Goal: Task Accomplishment & Management: Manage account settings

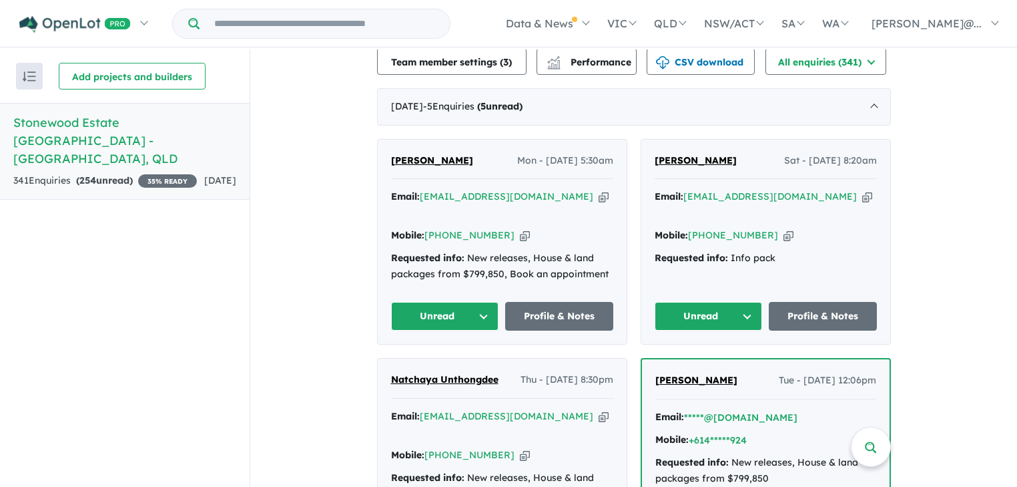
scroll to position [481, 0]
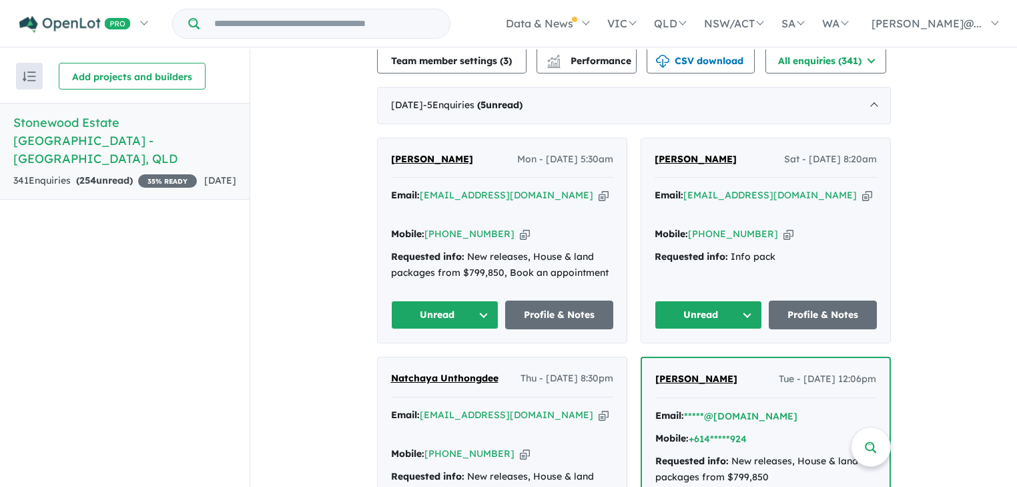
click at [482, 300] on button "Unread" at bounding box center [445, 314] width 108 height 29
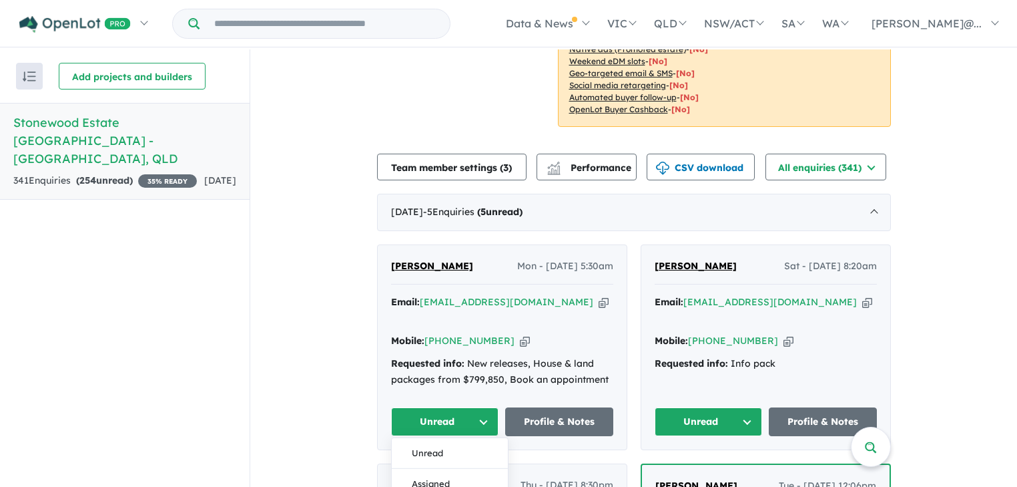
scroll to position [534, 0]
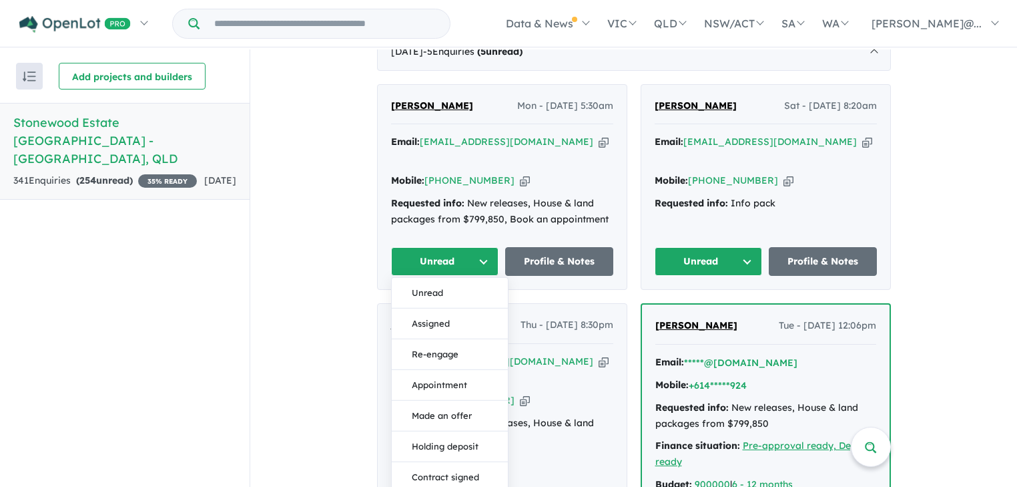
click at [449, 247] on button "Unread" at bounding box center [445, 261] width 108 height 29
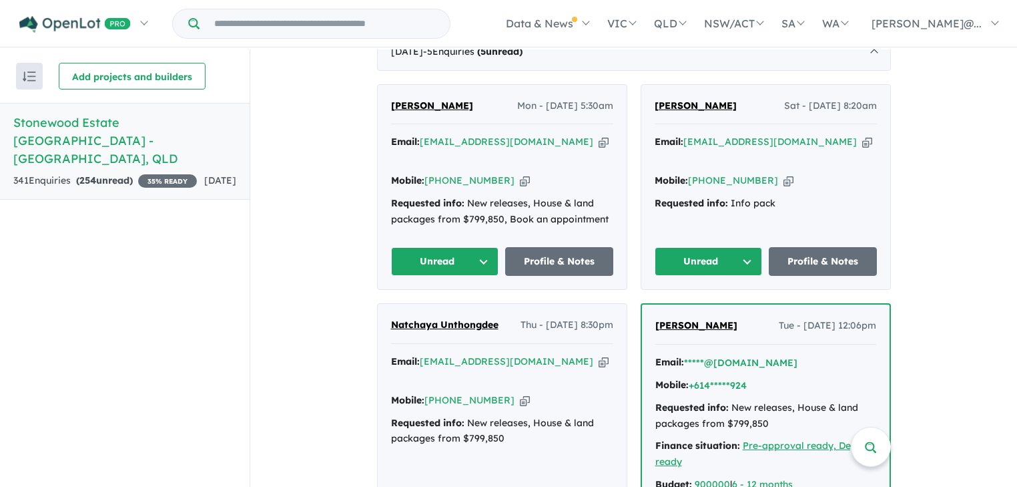
click at [449, 247] on button "Unread" at bounding box center [445, 261] width 108 height 29
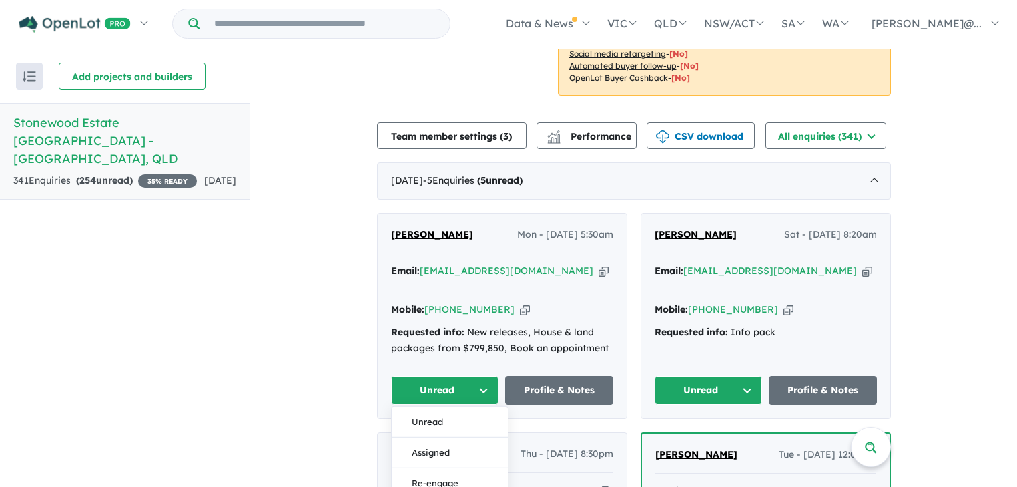
scroll to position [374, 0]
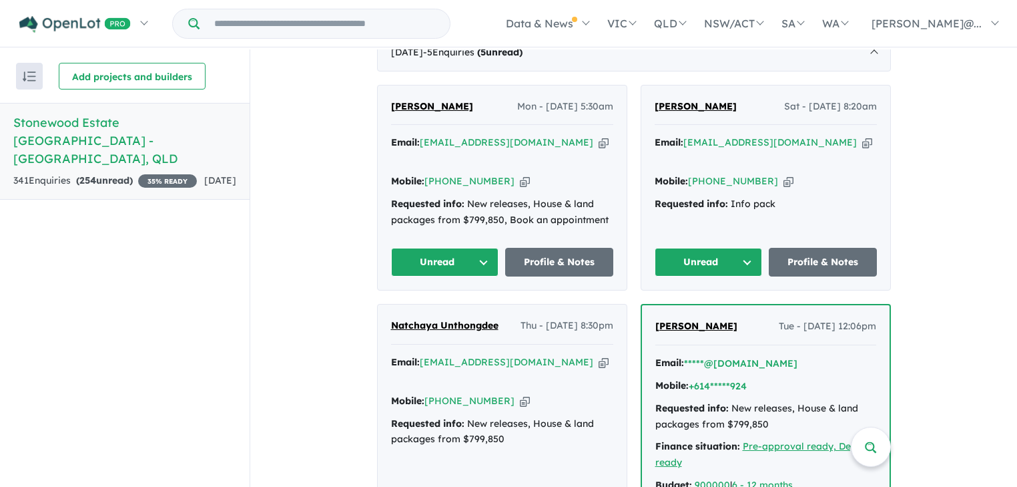
scroll to position [534, 0]
drag, startPoint x: 462, startPoint y: 89, endPoint x: 387, endPoint y: 82, distance: 75.1
click at [391, 98] on div "Nimisha Patel Mon - 11/08/2025, 5:30am" at bounding box center [502, 111] width 222 height 27
copy span "[PERSON_NAME]"
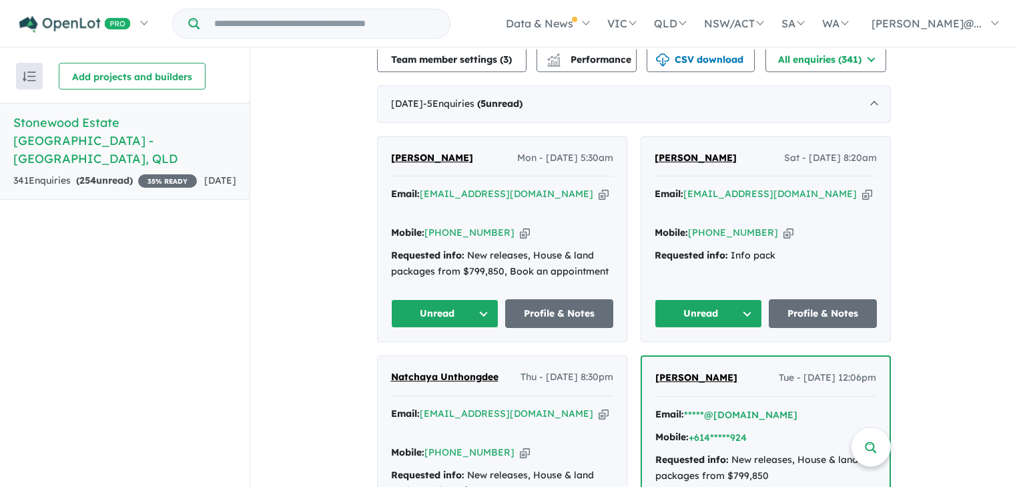
scroll to position [481, 0]
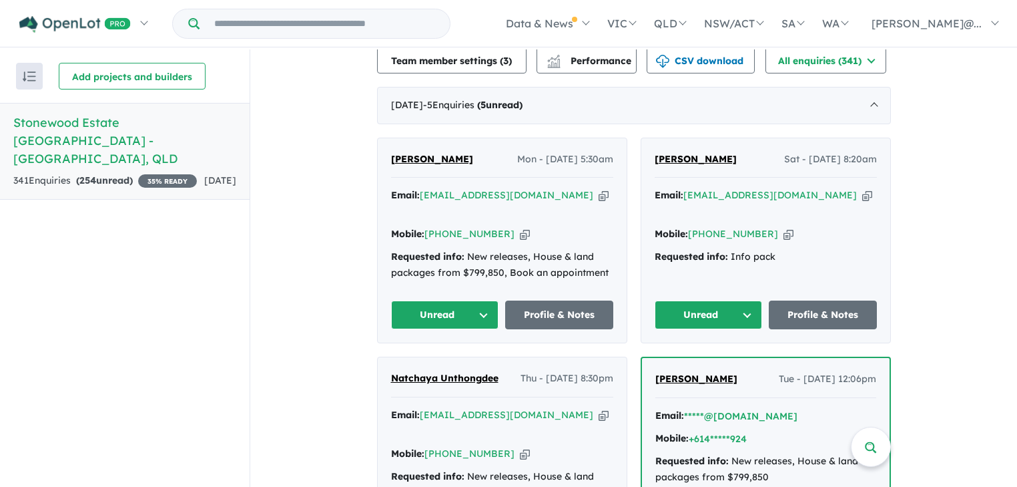
click at [479, 300] on button "Unread" at bounding box center [445, 314] width 108 height 29
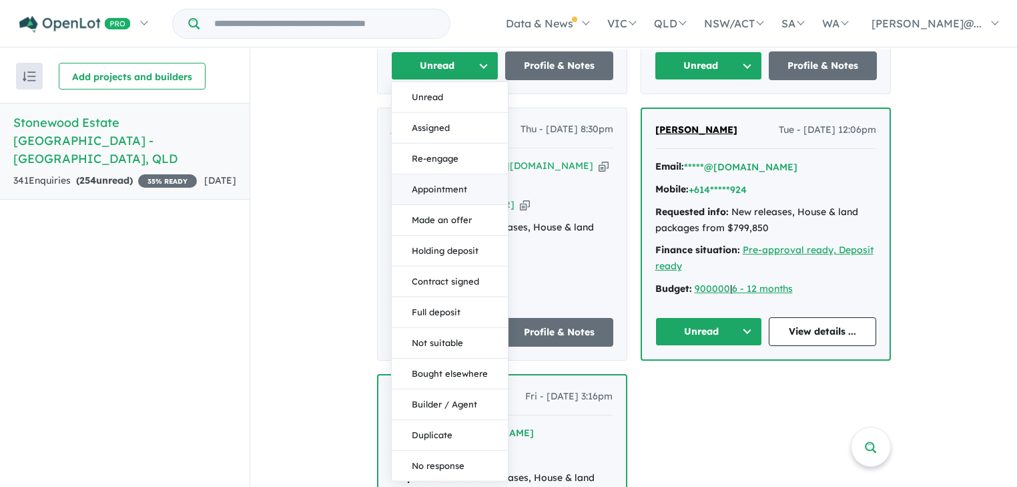
scroll to position [748, 0]
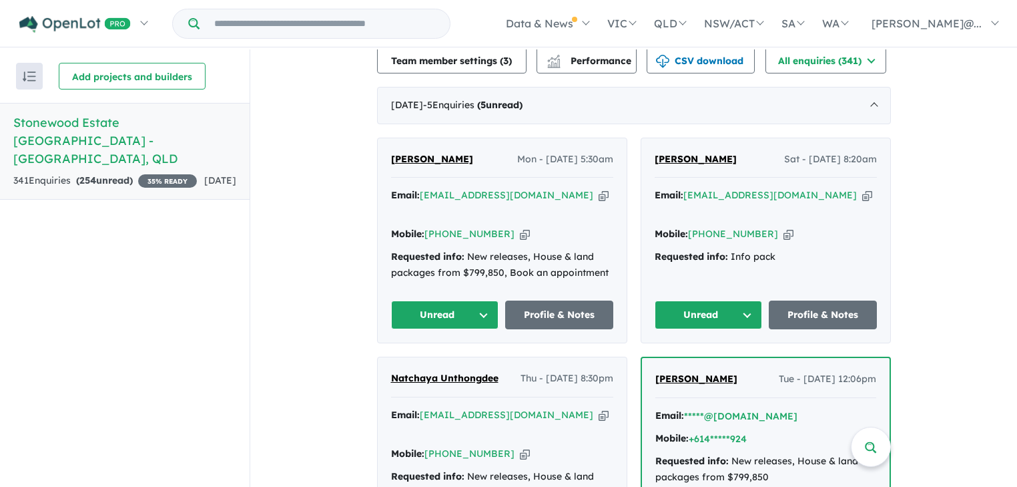
scroll to position [534, 0]
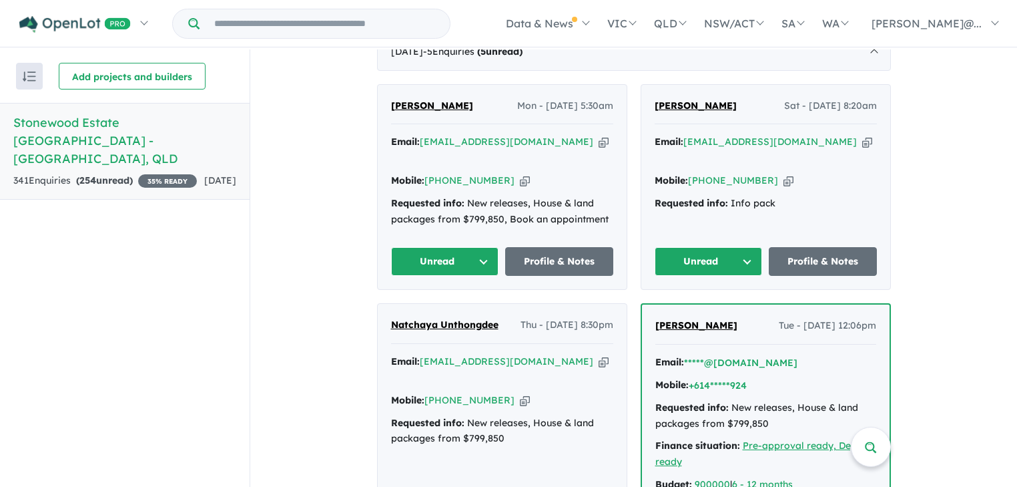
drag, startPoint x: 733, startPoint y: 85, endPoint x: 651, endPoint y: 88, distance: 81.5
click at [655, 98] on div "[PERSON_NAME] Sat - [DATE] 8:20am" at bounding box center [766, 111] width 222 height 27
click at [483, 247] on button "Unread" at bounding box center [445, 261] width 108 height 29
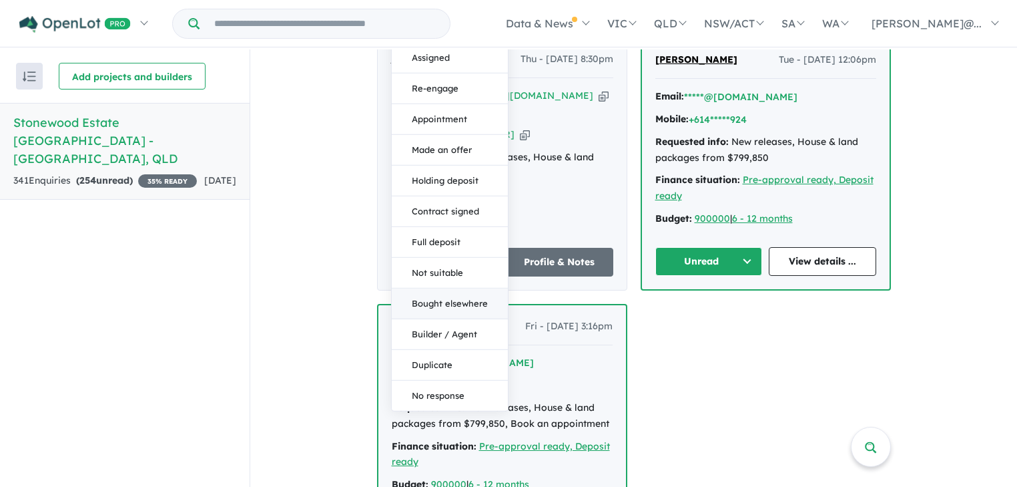
scroll to position [801, 0]
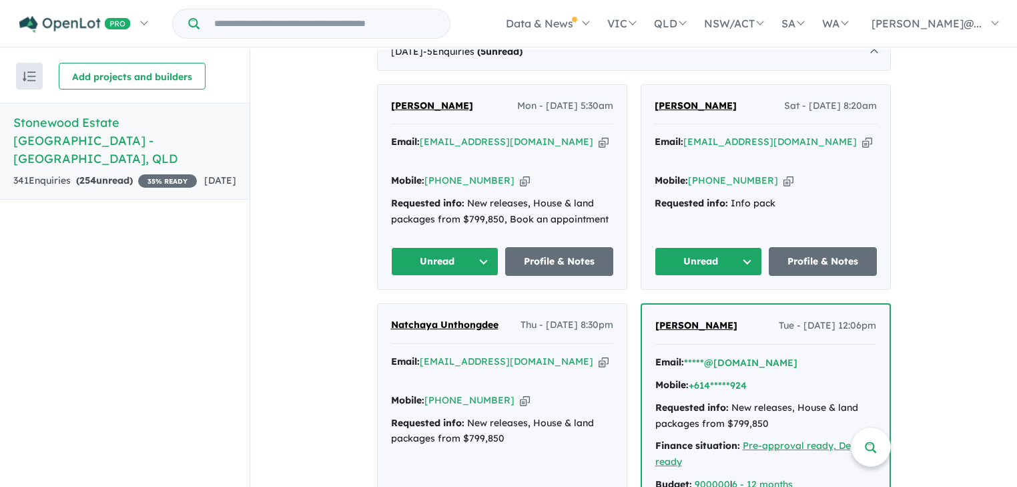
scroll to position [481, 0]
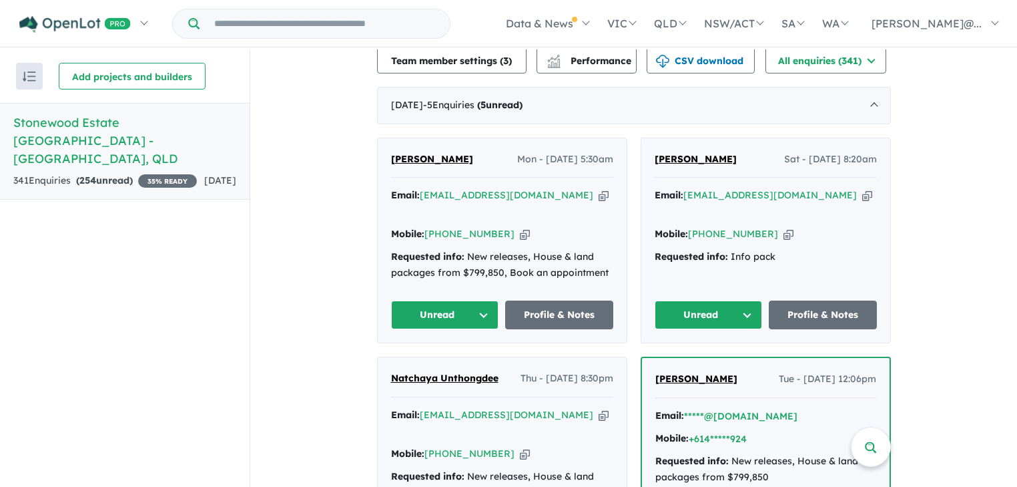
drag, startPoint x: 463, startPoint y: 137, endPoint x: 390, endPoint y: 146, distance: 73.2
click at [391, 152] on div "Nimisha Patel Mon - 11/08/2025, 5:30am" at bounding box center [502, 165] width 222 height 27
copy span "[PERSON_NAME]"
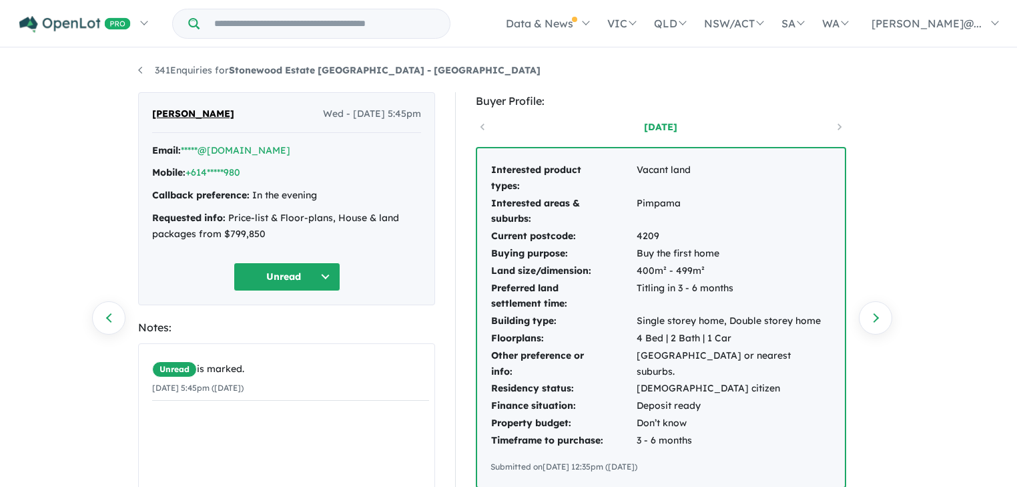
click at [329, 278] on button "Unread" at bounding box center [287, 276] width 107 height 29
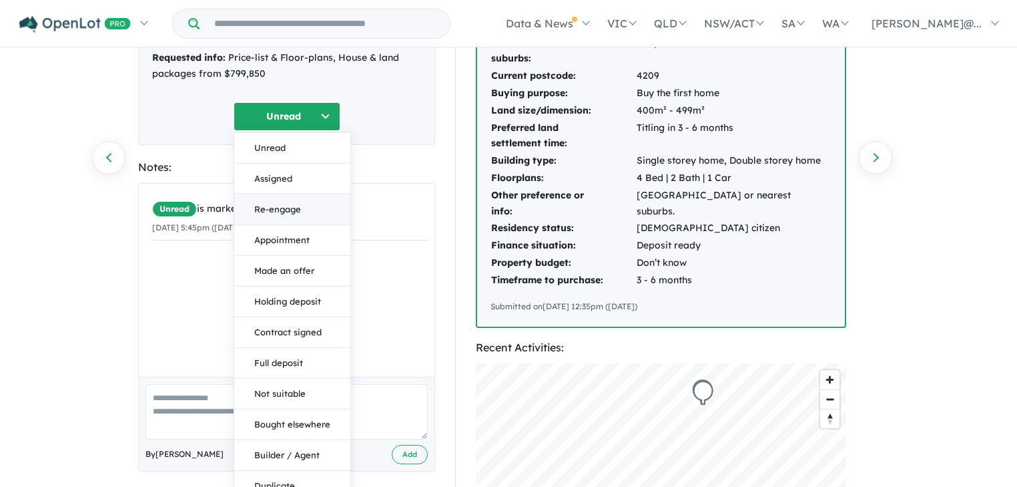
scroll to position [214, 0]
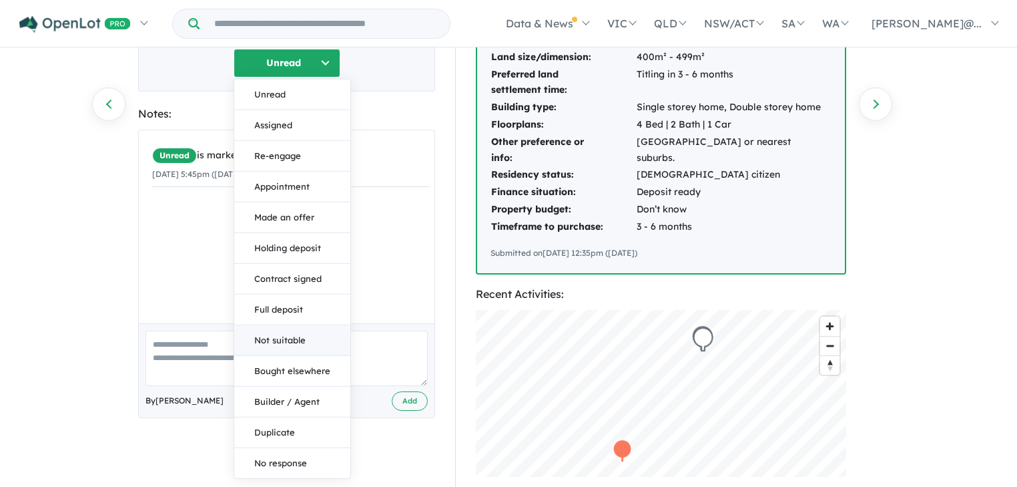
click at [287, 328] on button "Not suitable" at bounding box center [292, 339] width 116 height 31
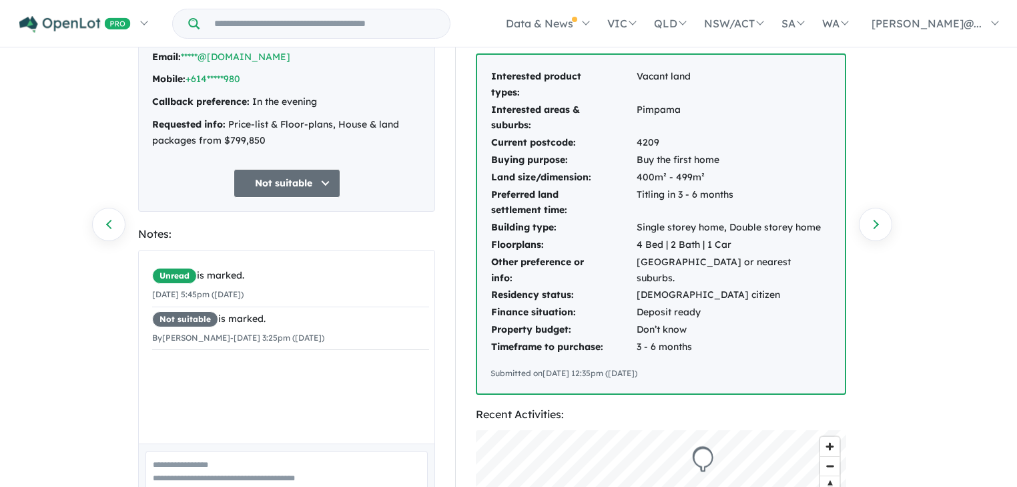
scroll to position [0, 0]
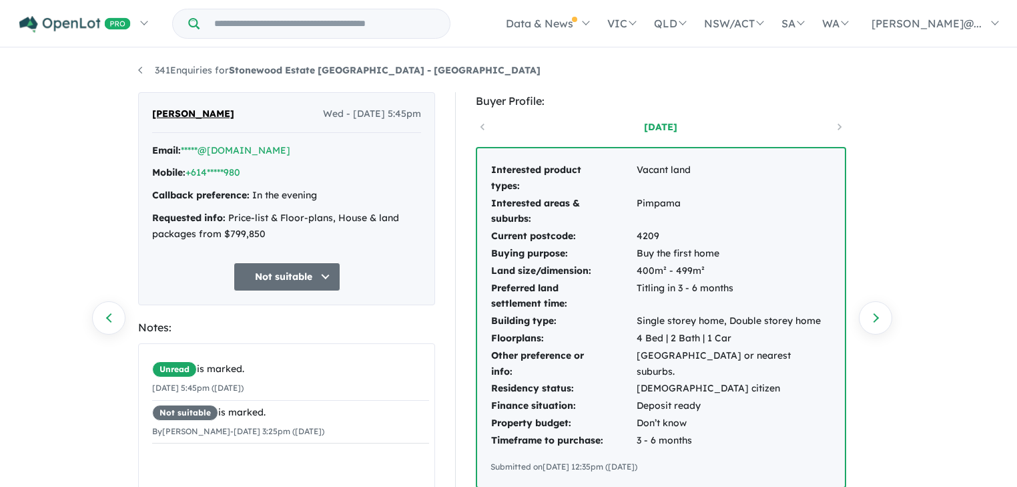
click at [334, 266] on button "Not suitable" at bounding box center [287, 276] width 107 height 29
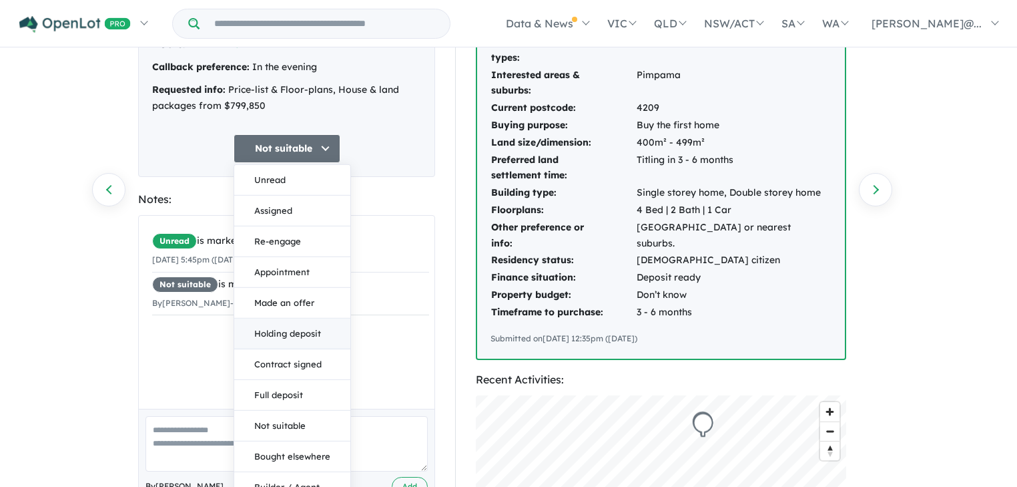
scroll to position [267, 0]
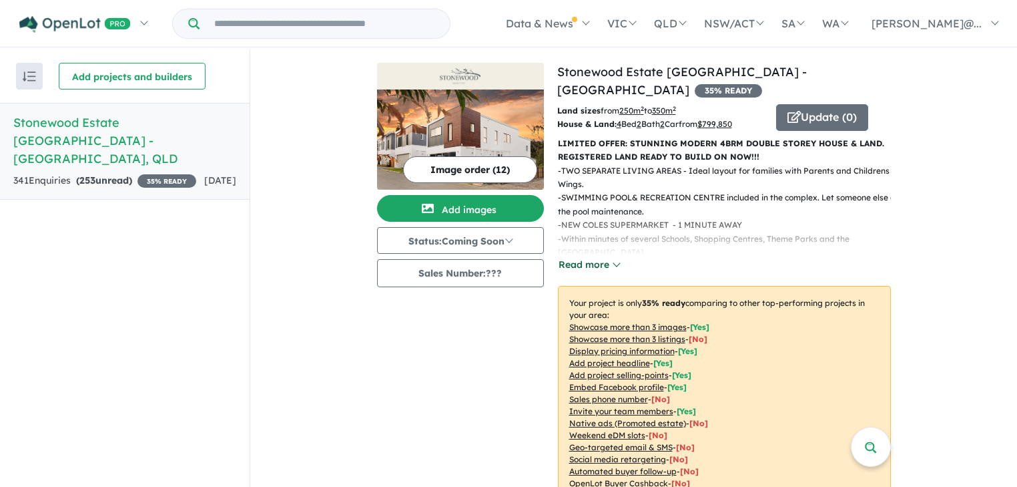
click at [603, 257] on button "Read more" at bounding box center [589, 264] width 63 height 15
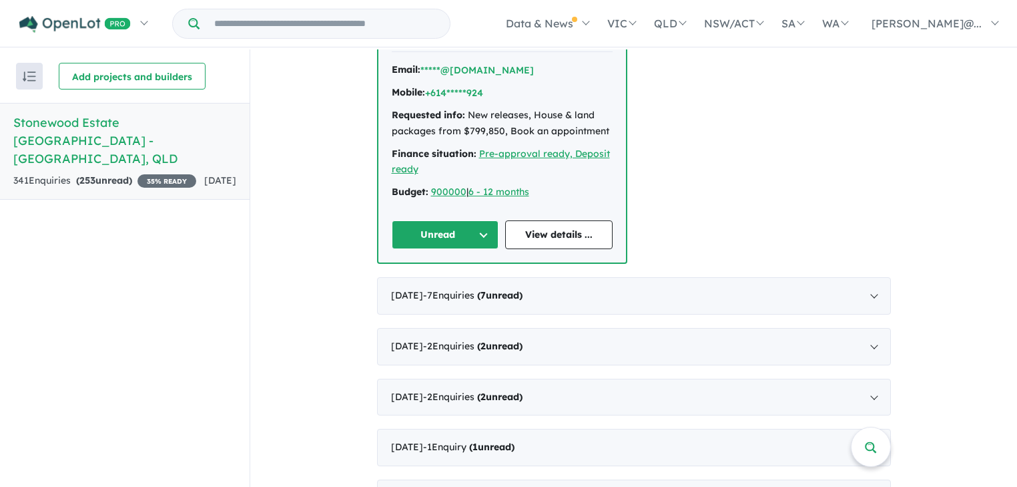
scroll to position [1228, 0]
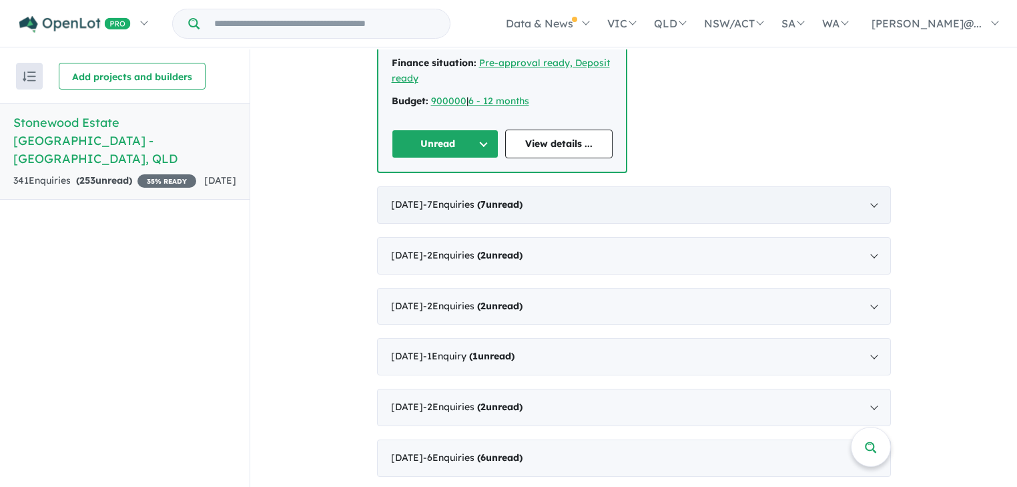
click at [868, 186] on div "[DATE] - 7 Enquir ies ( 7 unread)" at bounding box center [634, 204] width 514 height 37
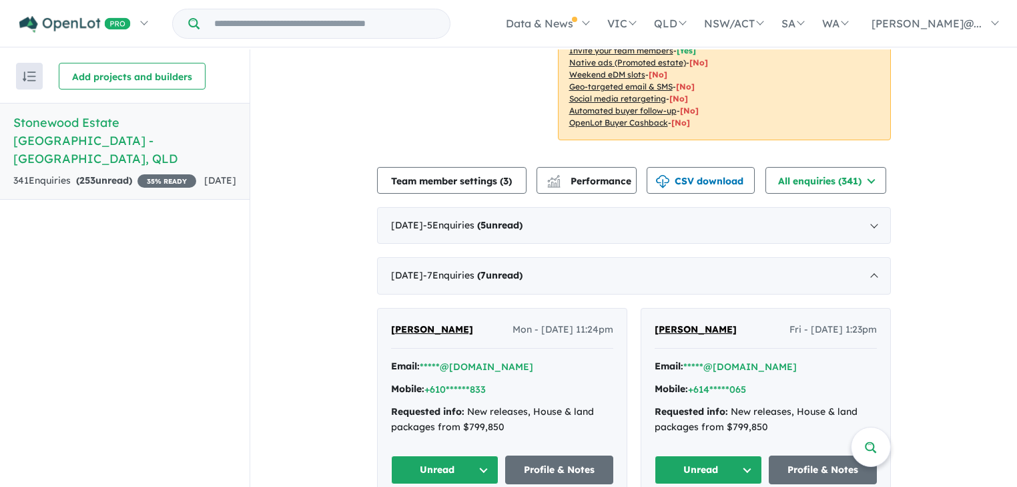
scroll to position [400, 0]
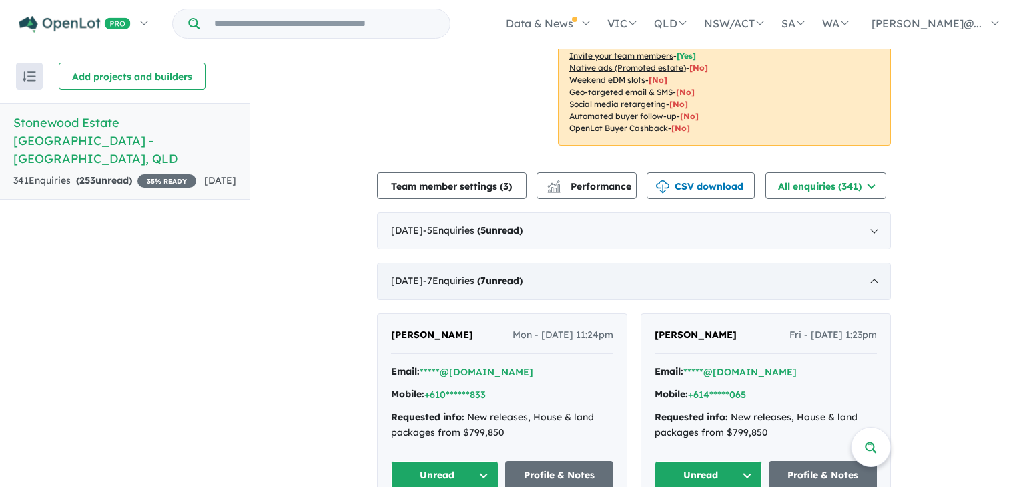
click at [872, 262] on div "July 2025 - 7 Enquir ies ( 7 unread)" at bounding box center [634, 280] width 514 height 37
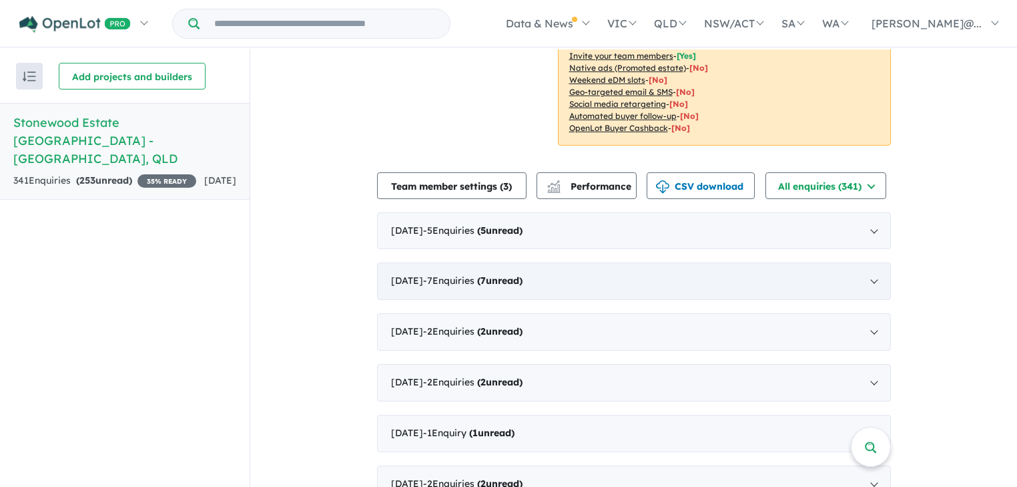
scroll to position [0, 0]
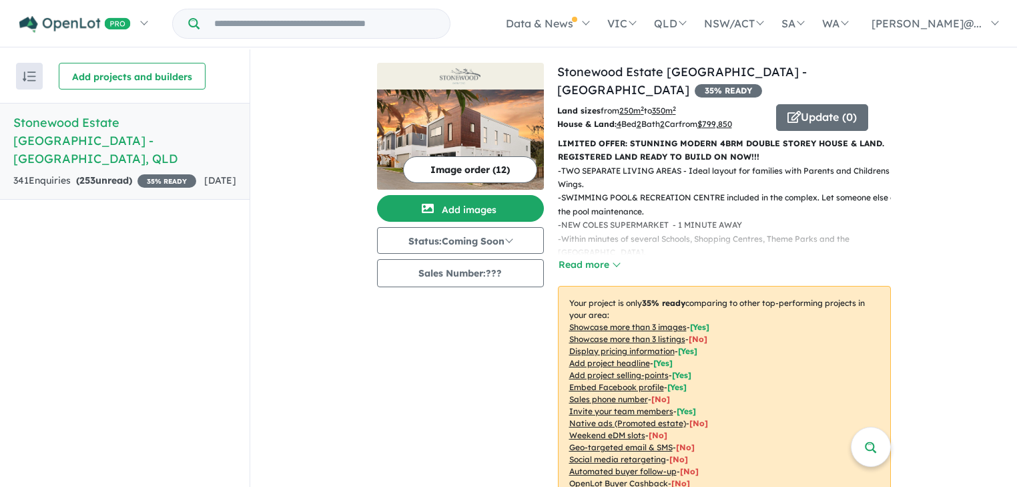
drag, startPoint x: 592, startPoint y: 242, endPoint x: 605, endPoint y: 234, distance: 15.4
click at [592, 257] on button "Read more" at bounding box center [589, 264] width 63 height 15
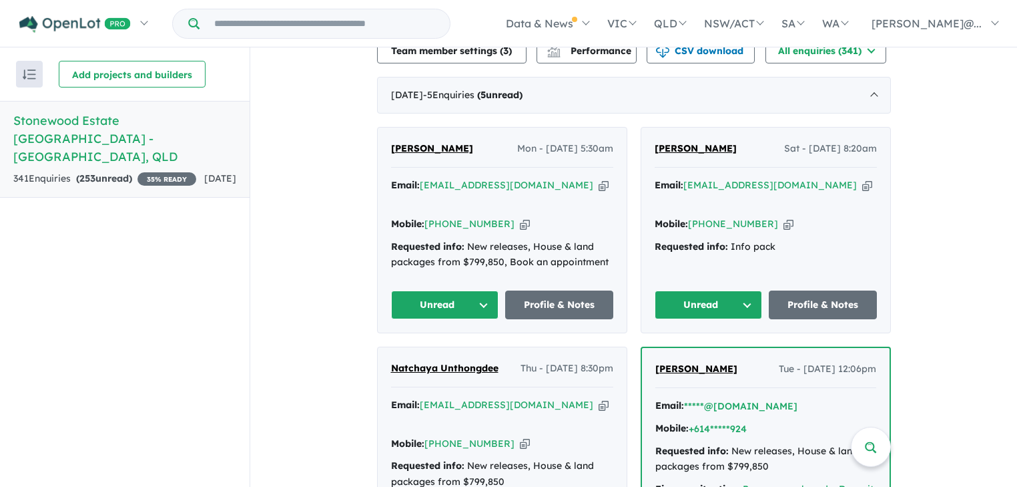
scroll to position [587, 0]
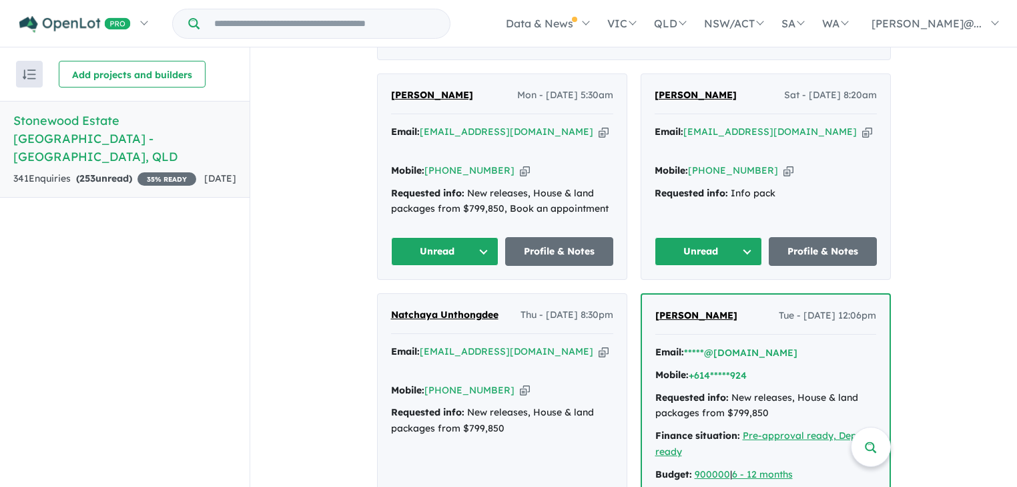
drag, startPoint x: 729, startPoint y: 77, endPoint x: 651, endPoint y: 72, distance: 78.2
click at [655, 87] on div "[PERSON_NAME] Sat - [DATE] 8:20am" at bounding box center [766, 100] width 222 height 27
copy span "[PERSON_NAME]"
click at [484, 237] on button "Unread" at bounding box center [445, 251] width 108 height 29
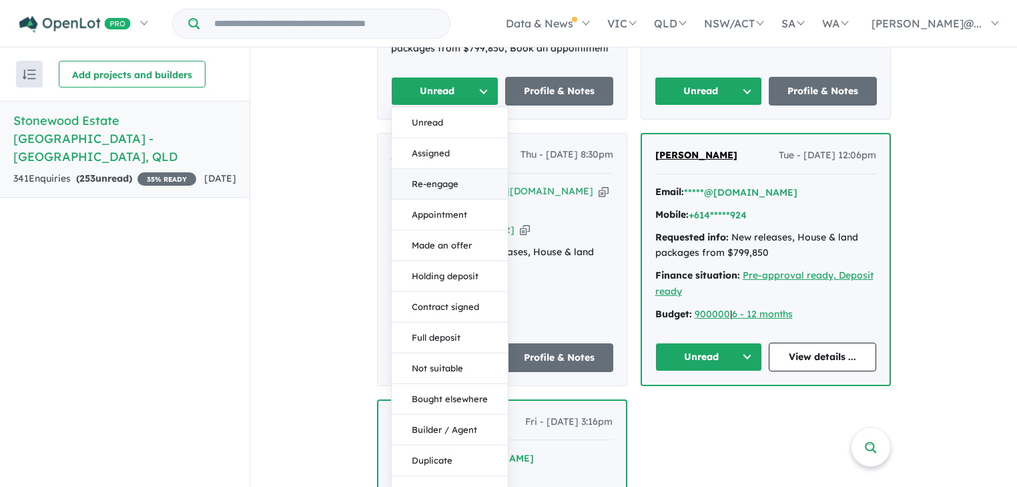
scroll to position [801, 0]
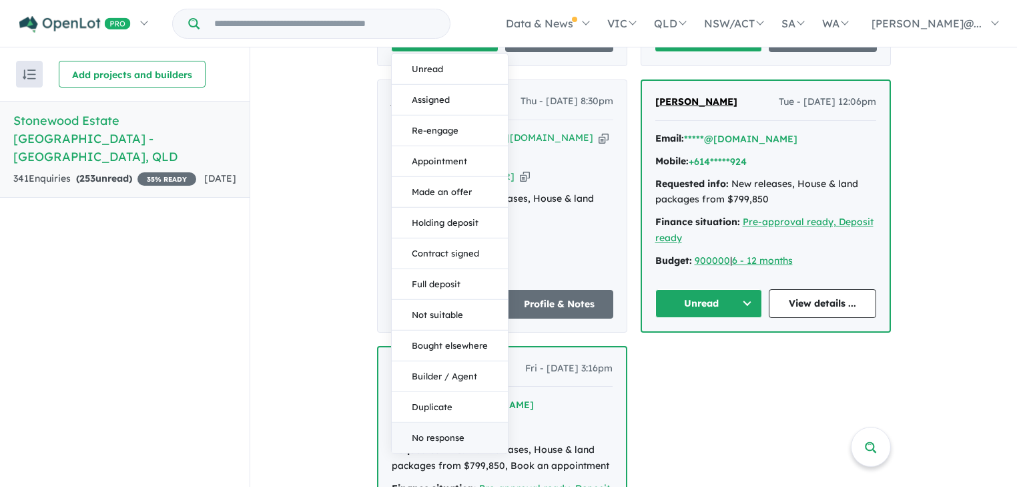
click at [435, 422] on button "No response" at bounding box center [450, 437] width 116 height 30
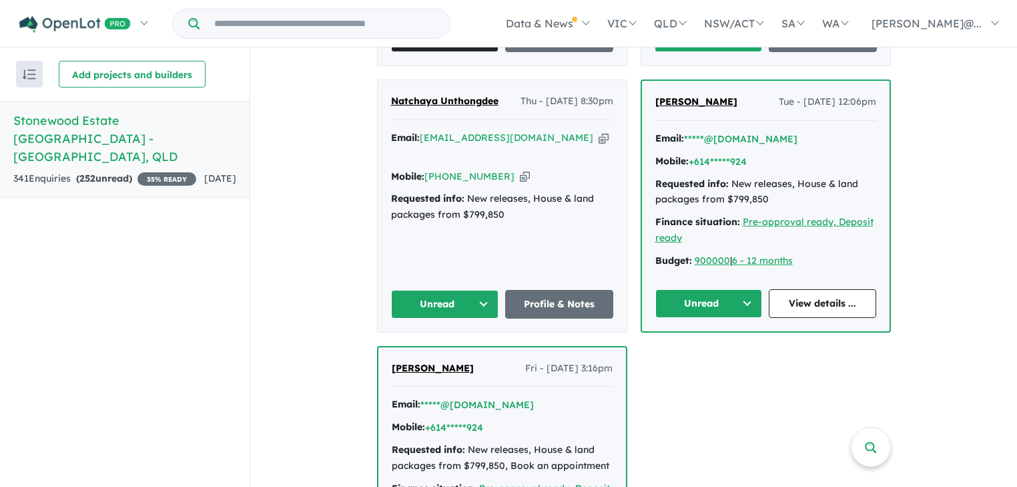
click at [475, 290] on button "Unread" at bounding box center [445, 304] width 108 height 29
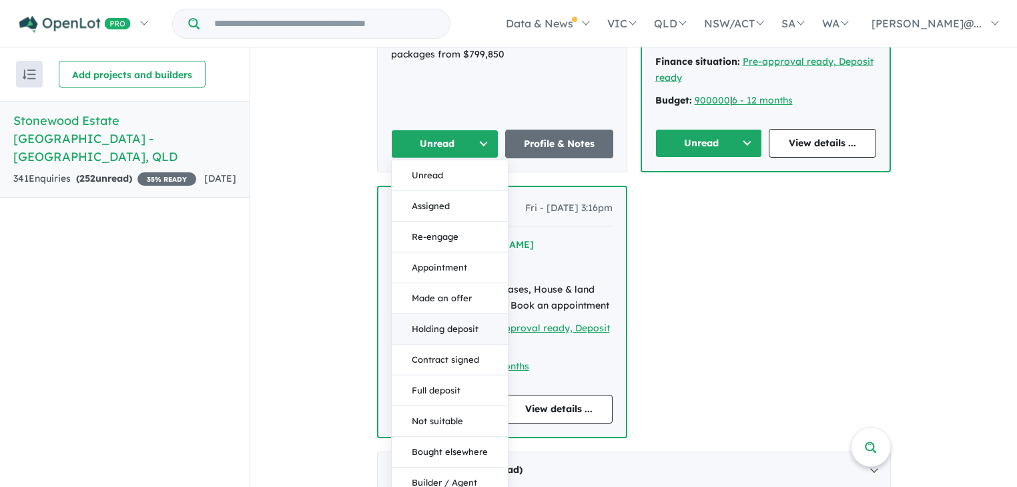
scroll to position [1121, 0]
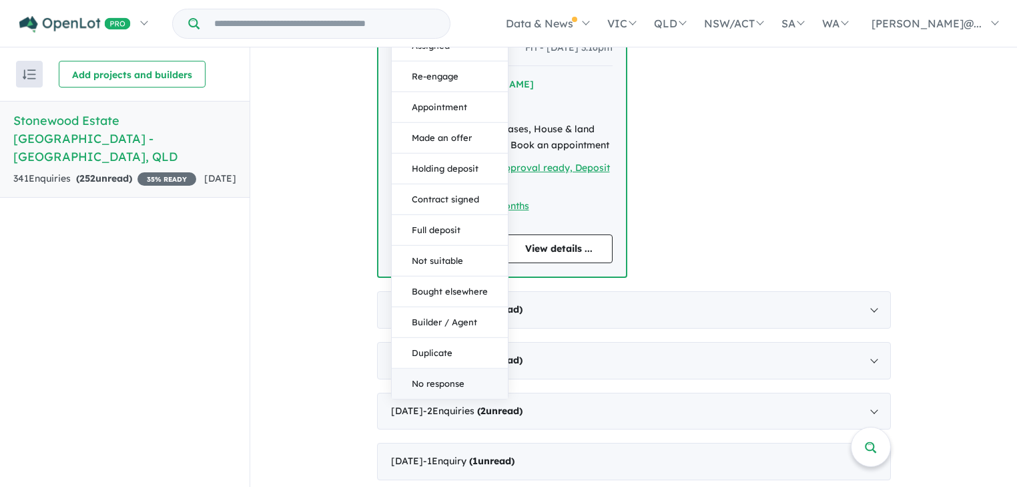
click at [438, 368] on button "No response" at bounding box center [450, 383] width 116 height 30
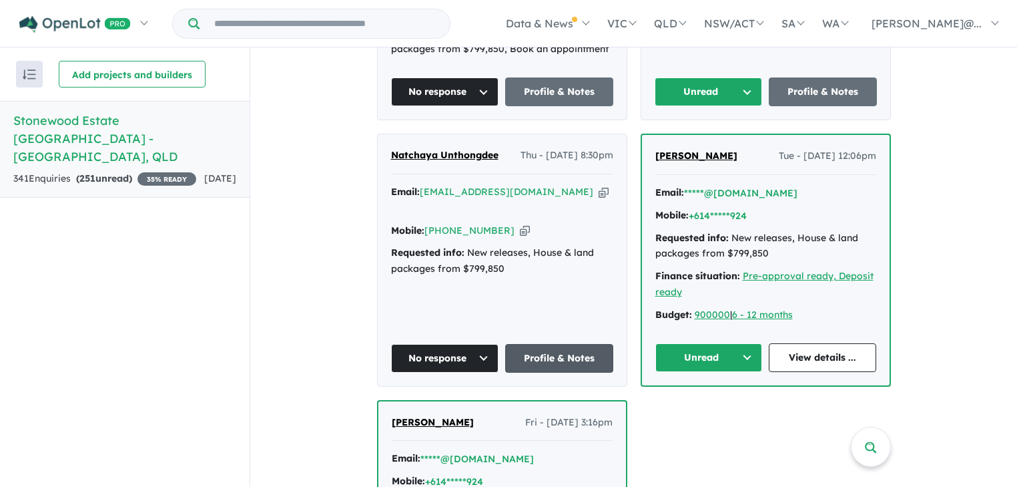
scroll to position [748, 0]
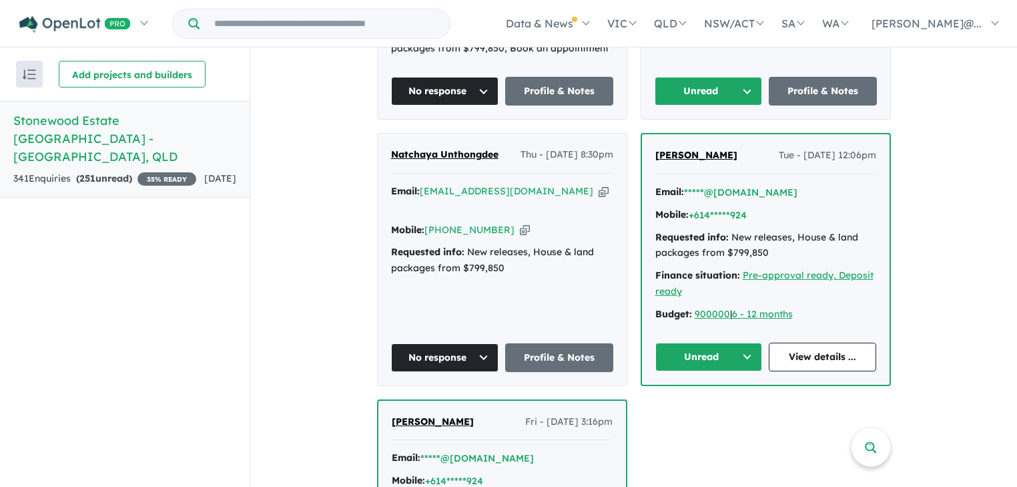
click at [489, 343] on button "No response" at bounding box center [445, 357] width 108 height 29
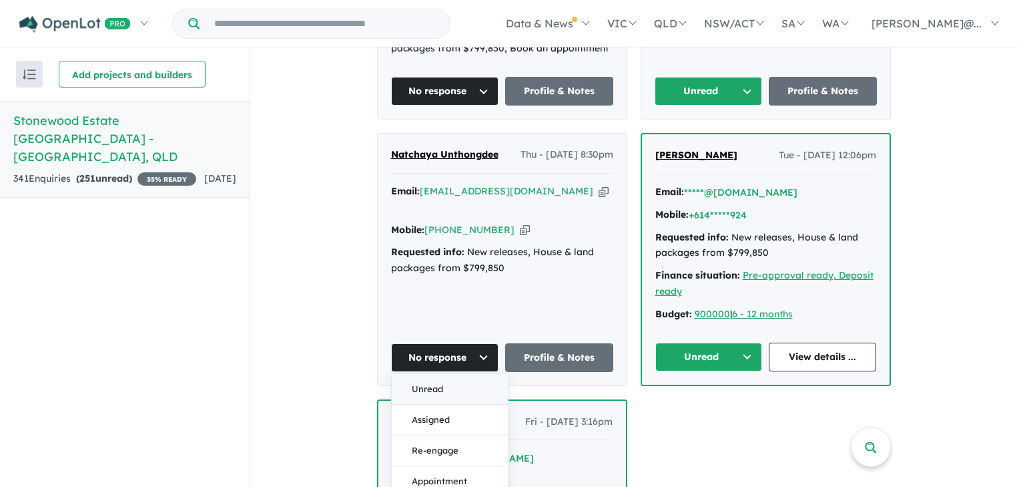
click at [416, 373] on button "Unread" at bounding box center [450, 388] width 116 height 31
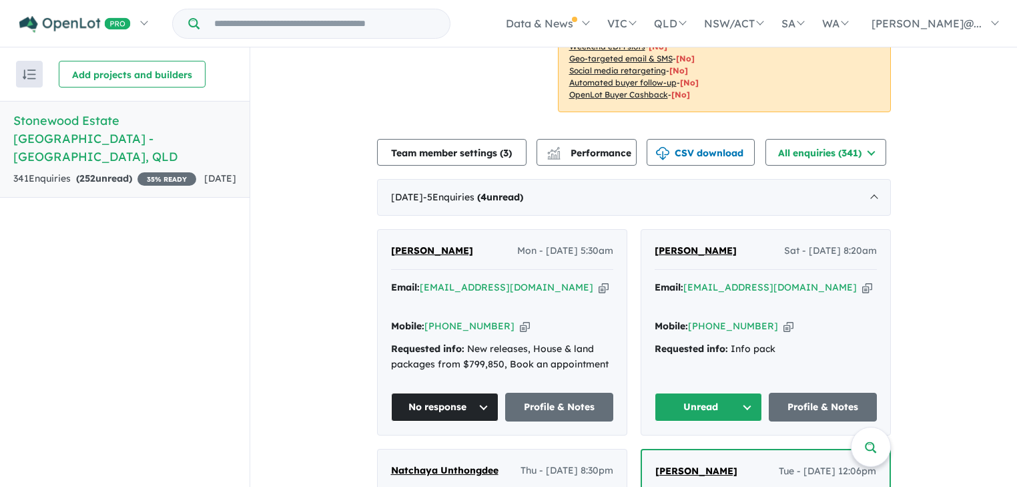
scroll to position [481, 0]
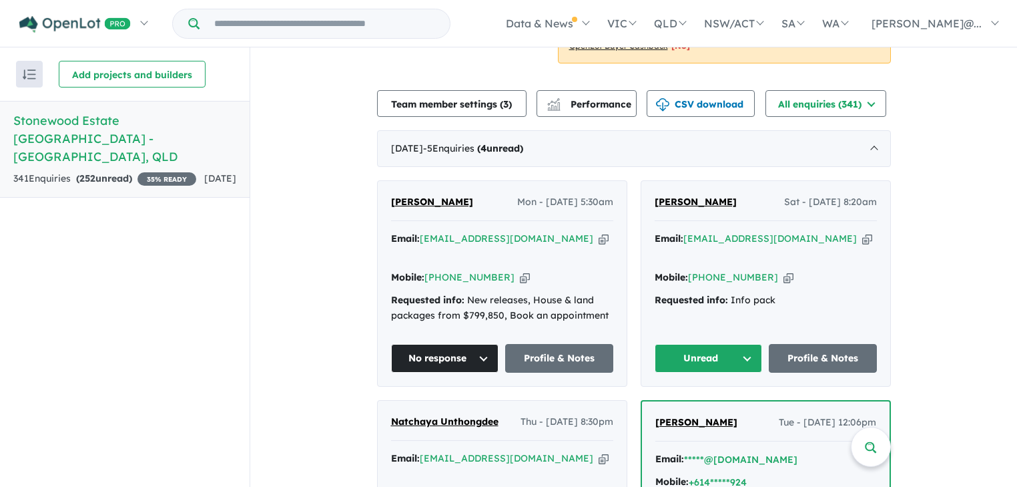
click at [733, 194] on div "[PERSON_NAME] Sat - [DATE] 8:20am" at bounding box center [766, 207] width 222 height 27
drag, startPoint x: 733, startPoint y: 180, endPoint x: 658, endPoint y: 184, distance: 74.9
click at [658, 194] on div "[PERSON_NAME] Sat - [DATE] 8:20am" at bounding box center [766, 207] width 222 height 27
drag, startPoint x: 760, startPoint y: 240, endPoint x: 707, endPoint y: 240, distance: 52.7
click at [707, 270] on div "Mobile: [PHONE_NUMBER] Copied!" at bounding box center [766, 278] width 222 height 16
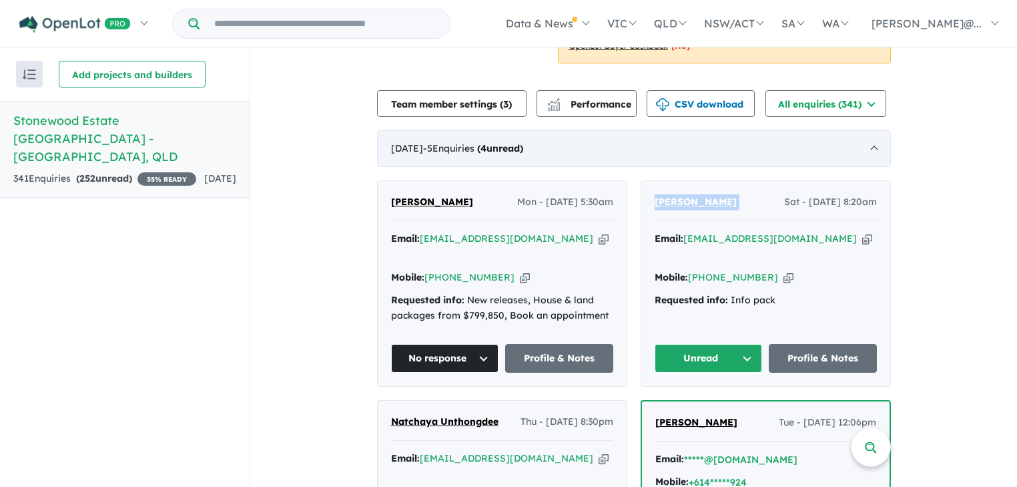
copy link "431 020 310"
click at [753, 344] on button "Unread" at bounding box center [709, 358] width 108 height 29
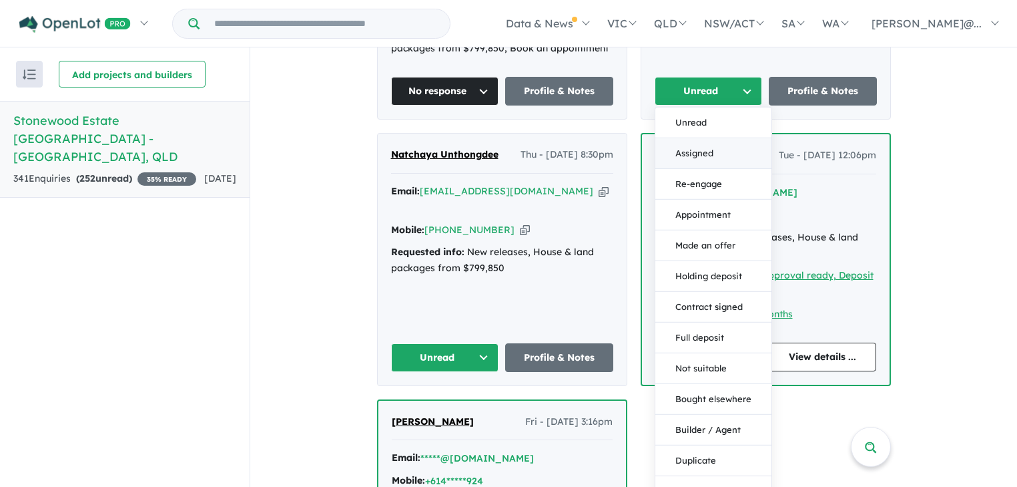
scroll to position [694, 0]
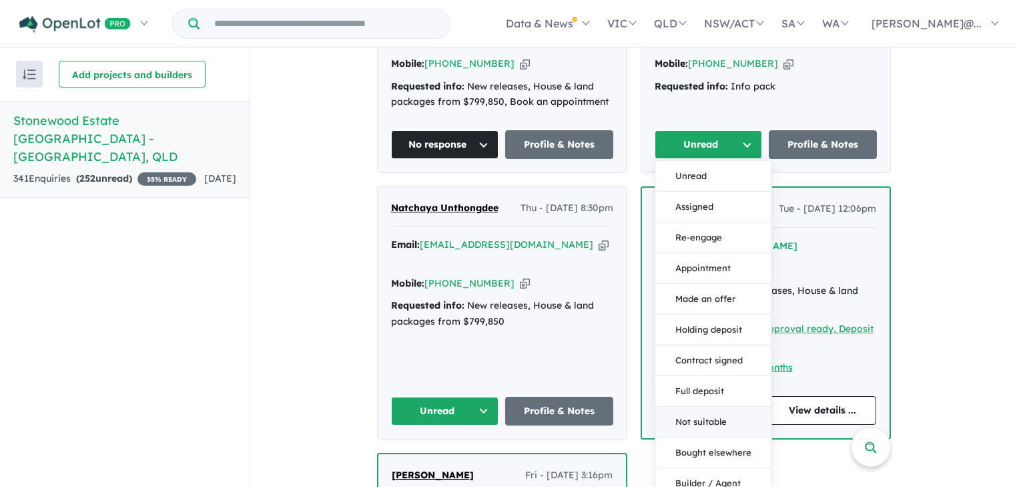
click at [728, 406] on button "Not suitable" at bounding box center [713, 421] width 116 height 31
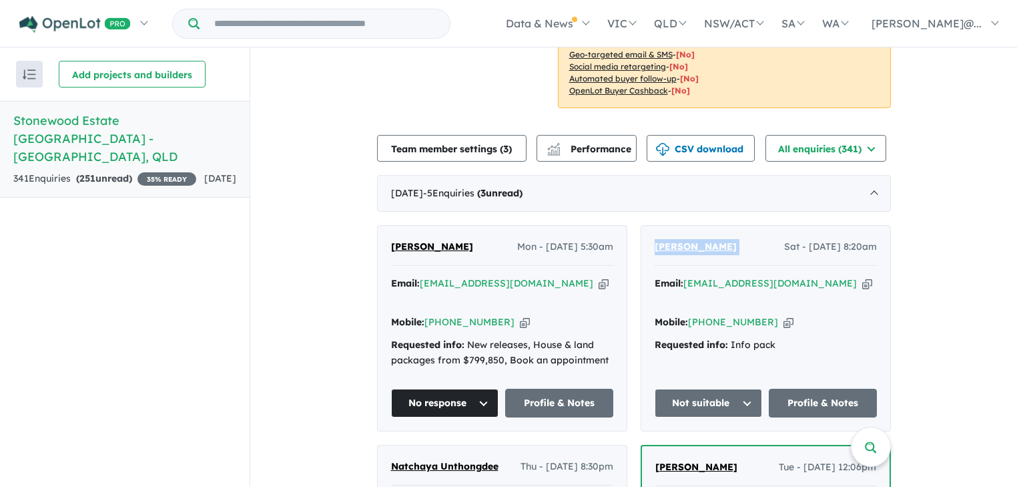
scroll to position [427, 0]
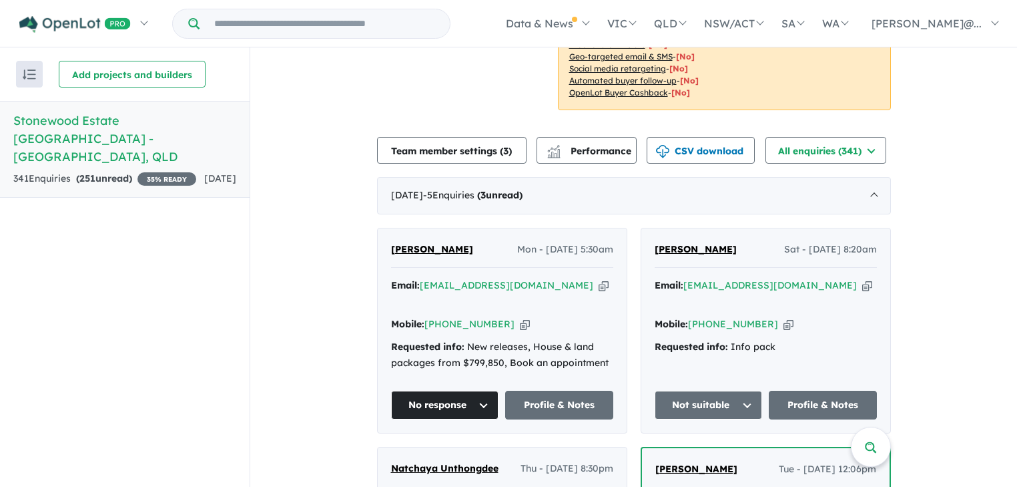
scroll to position [481, 0]
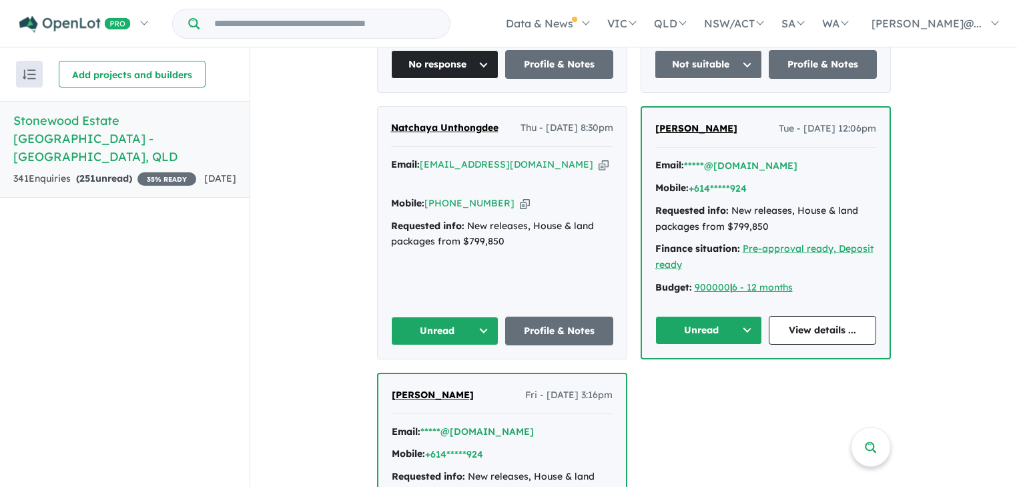
scroll to position [748, 0]
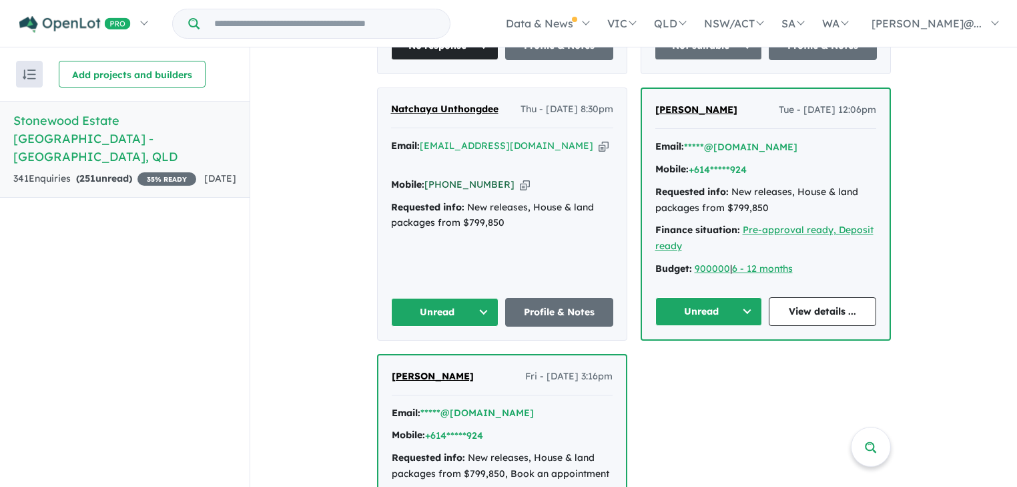
drag, startPoint x: 497, startPoint y: 148, endPoint x: 443, endPoint y: 154, distance: 53.7
click at [443, 177] on div "Mobile: +61 434 944 265 Copied!" at bounding box center [502, 185] width 222 height 16
copy link "434 944 265"
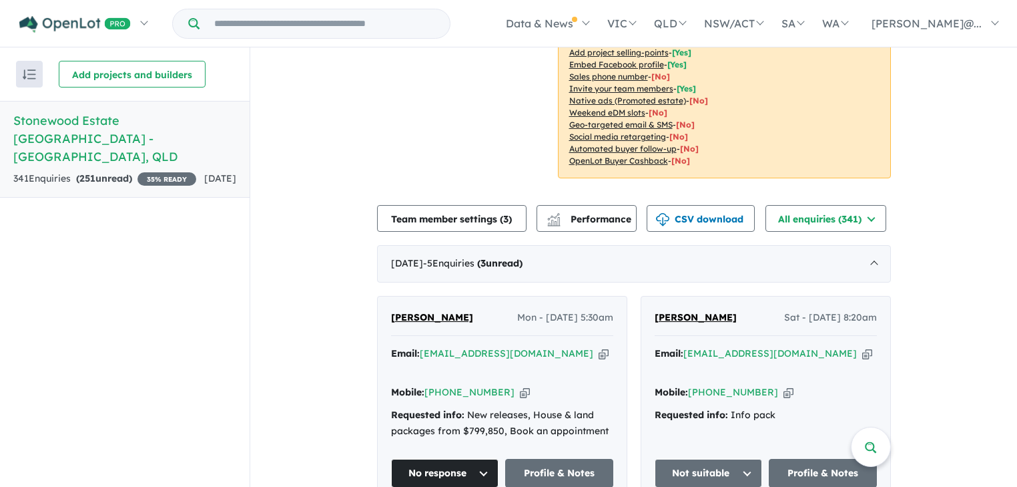
scroll to position [481, 0]
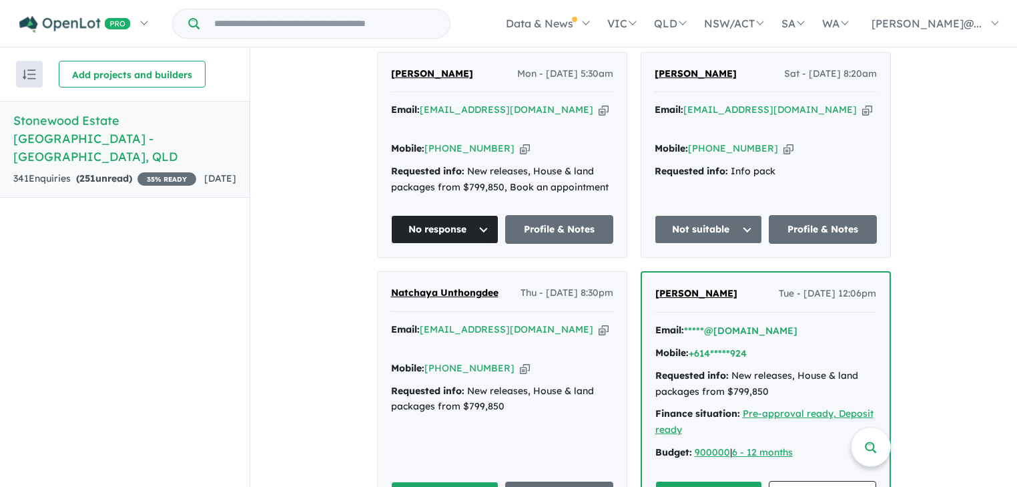
scroll to position [694, 0]
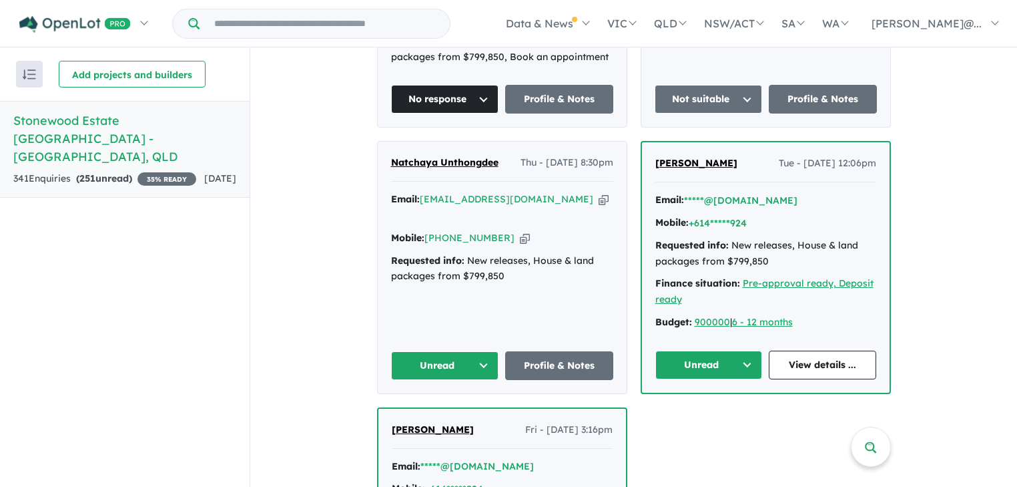
click at [481, 351] on button "Unread" at bounding box center [445, 365] width 108 height 29
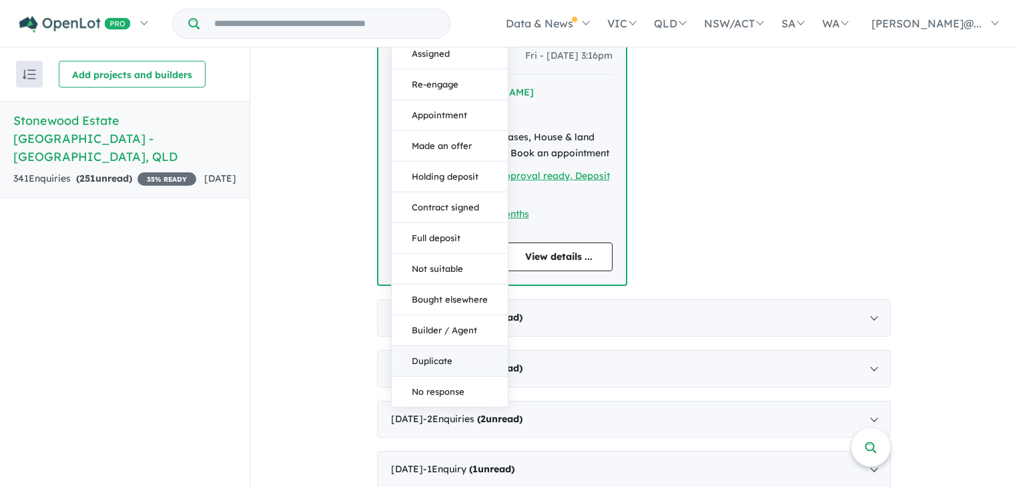
scroll to position [1014, 0]
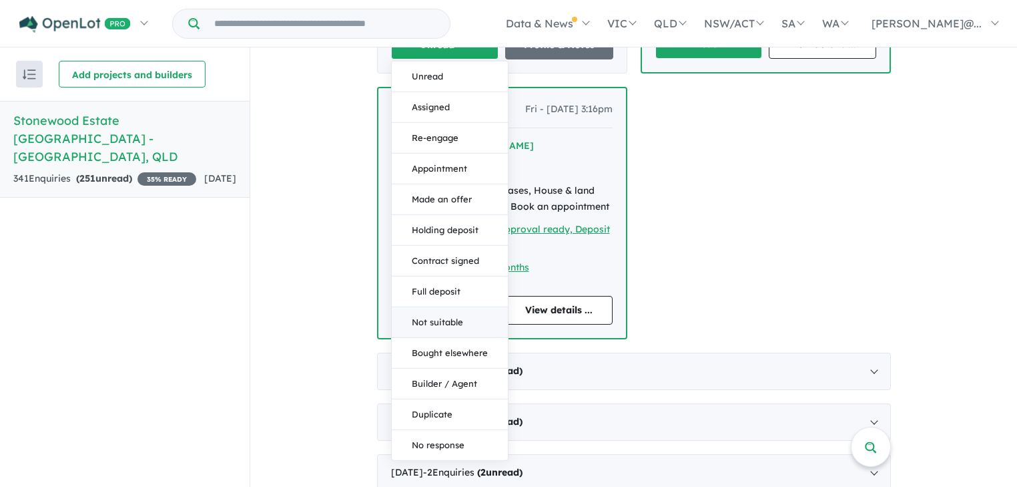
click at [445, 307] on button "Not suitable" at bounding box center [450, 322] width 116 height 31
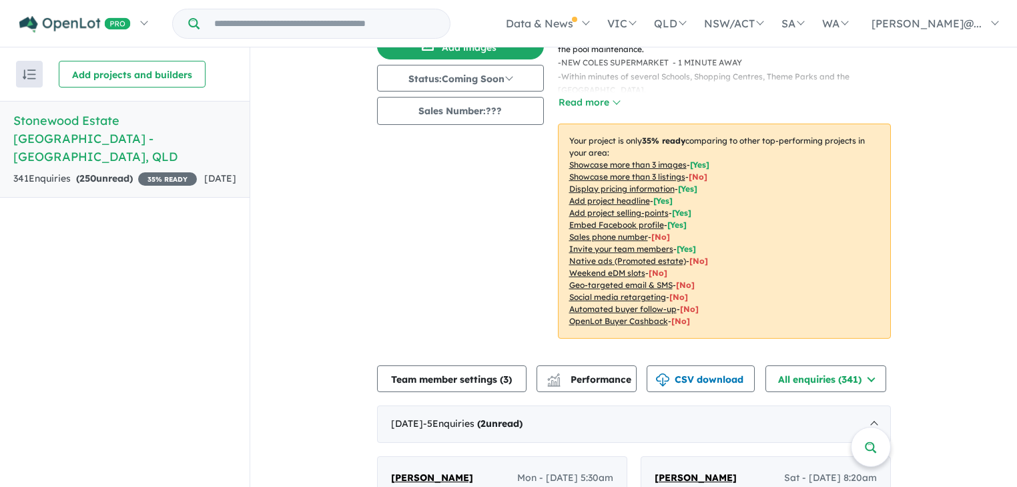
scroll to position [0, 0]
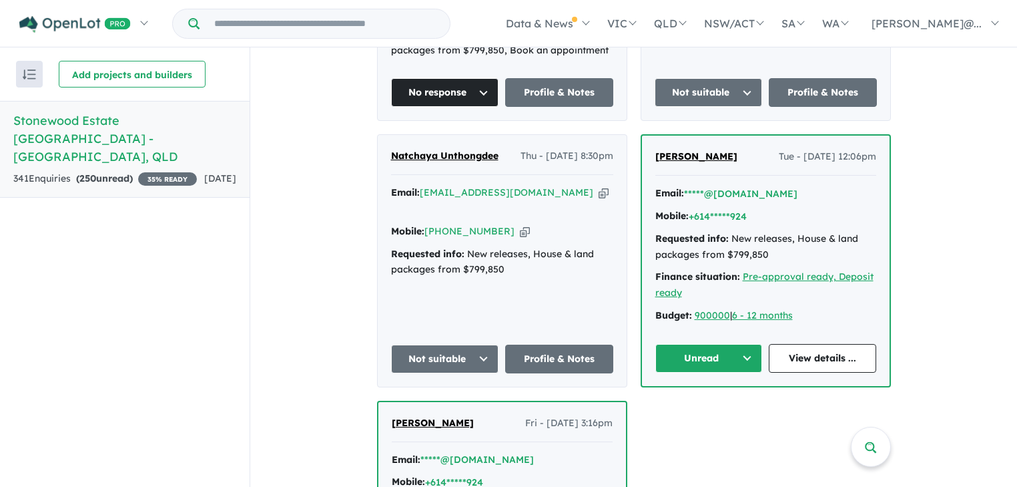
scroll to position [694, 0]
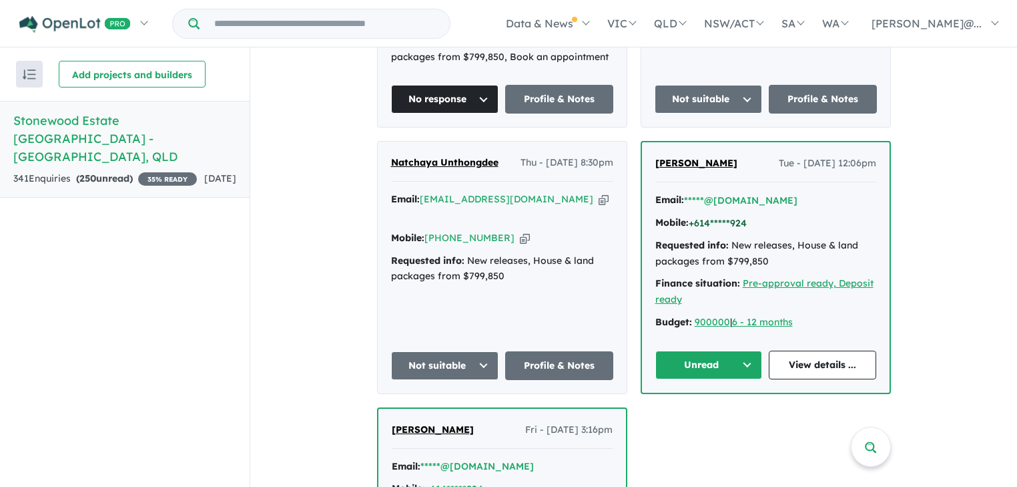
click at [708, 216] on button "+614*****924" at bounding box center [718, 223] width 58 height 14
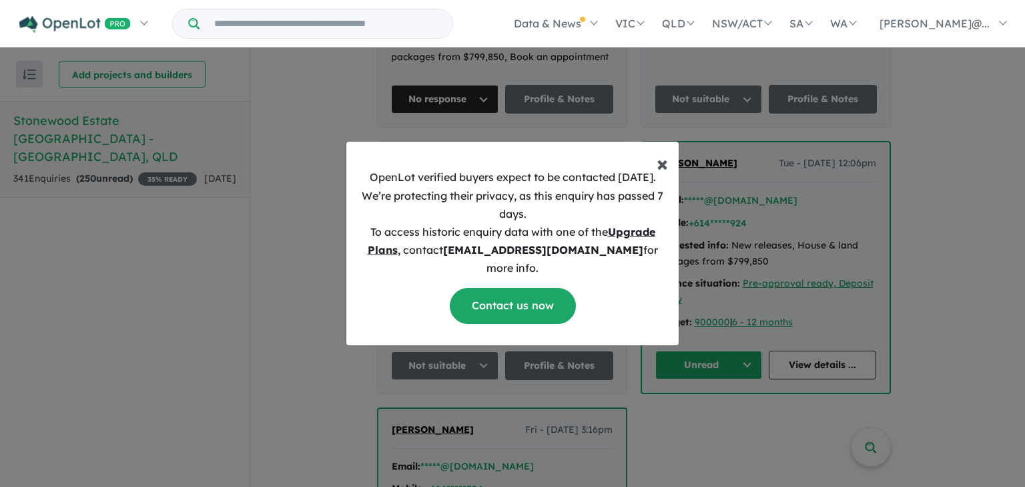
click at [660, 168] on span "×" at bounding box center [662, 163] width 11 height 27
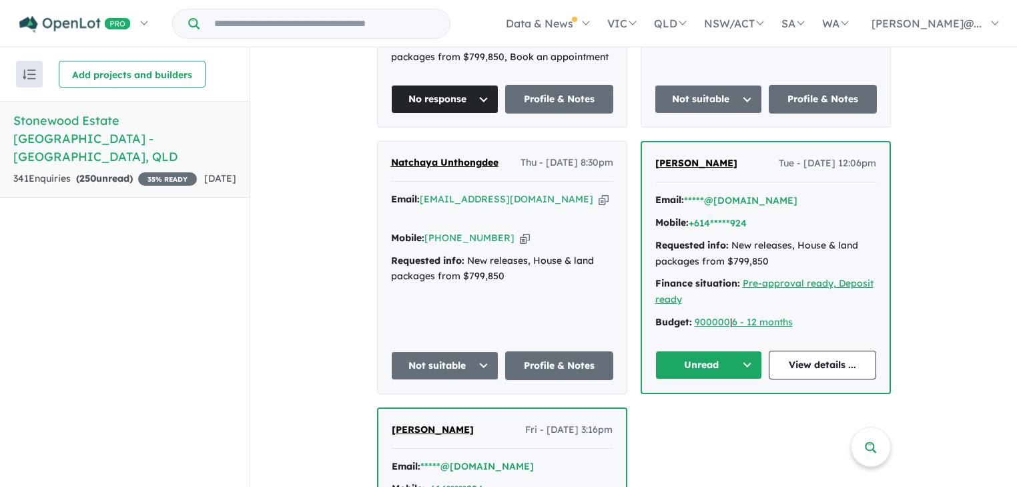
click at [743, 156] on div "Shanka Fernando Tue - 05/08/2025, 12:06pm" at bounding box center [765, 169] width 221 height 27
drag, startPoint x: 647, startPoint y: 125, endPoint x: 685, endPoint y: 127, distance: 38.1
click at [685, 142] on div "Shanka Fernando Tue - 05/08/2025, 12:06pm Email: *****@hotmail.com Mobile: +614…" at bounding box center [766, 267] width 248 height 250
copy span "Shanka"
drag, startPoint x: 745, startPoint y: 131, endPoint x: 653, endPoint y: 127, distance: 91.6
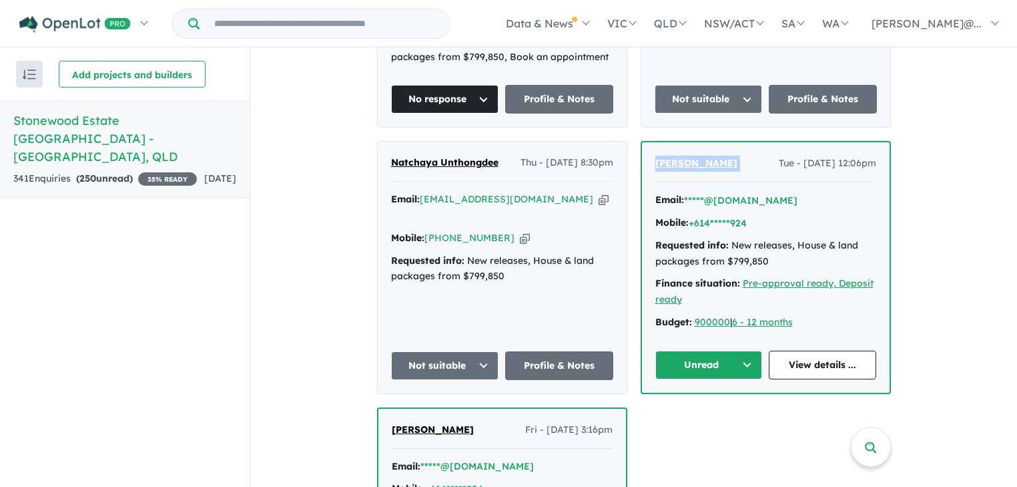
click at [655, 156] on div "Shanka Fernando Tue - 05/08/2025, 12:06pm" at bounding box center [765, 169] width 221 height 27
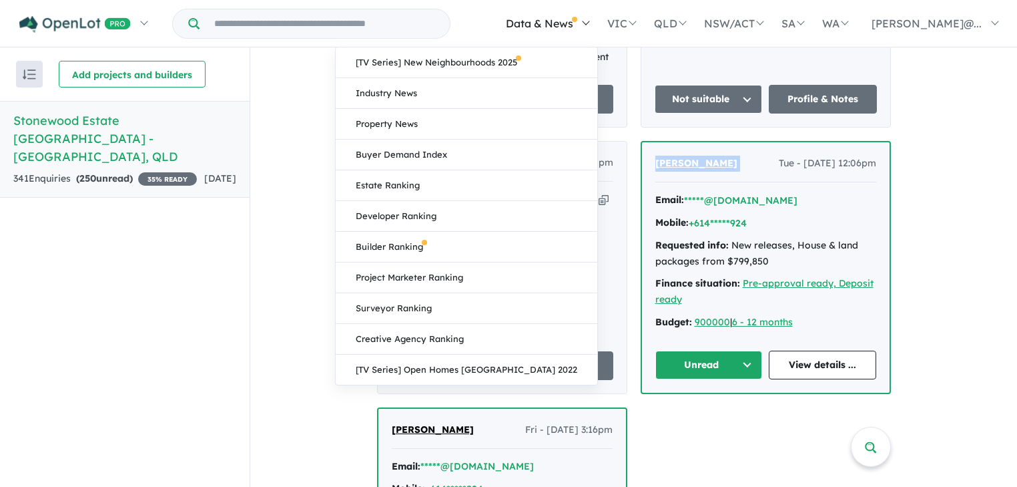
copy span "[PERSON_NAME]"
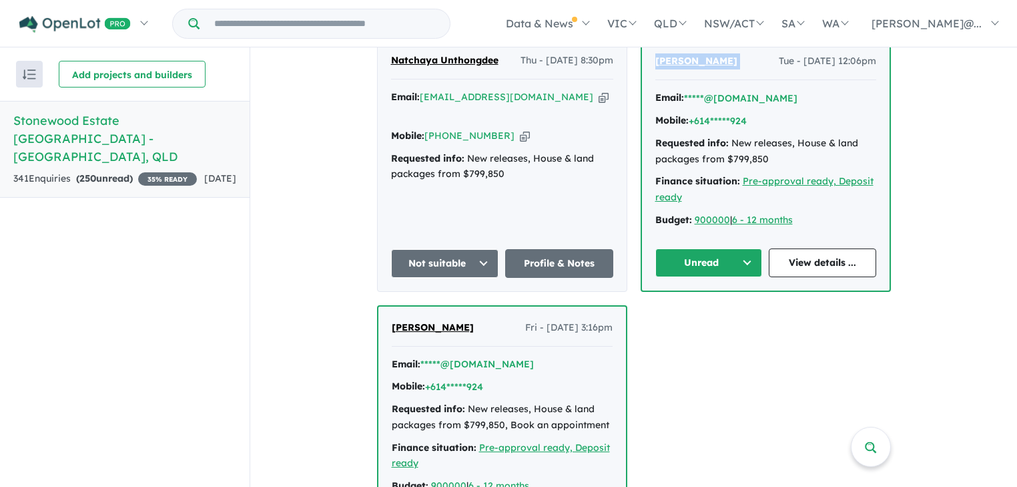
scroll to position [801, 0]
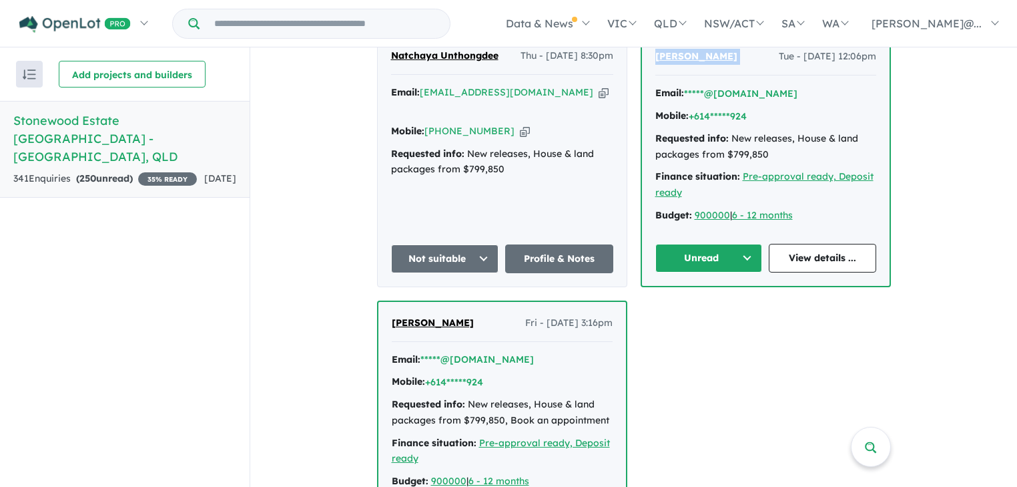
click at [744, 244] on button "Unread" at bounding box center [708, 258] width 107 height 29
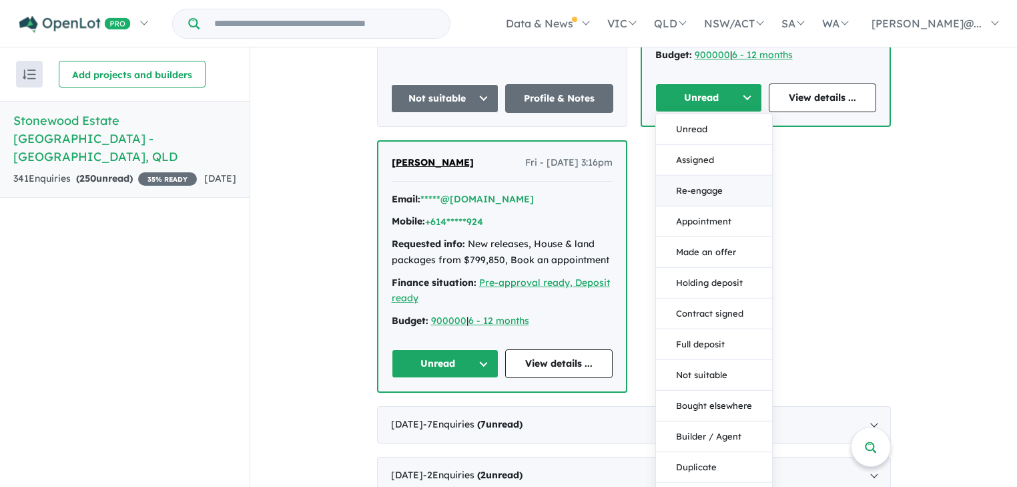
scroll to position [1014, 0]
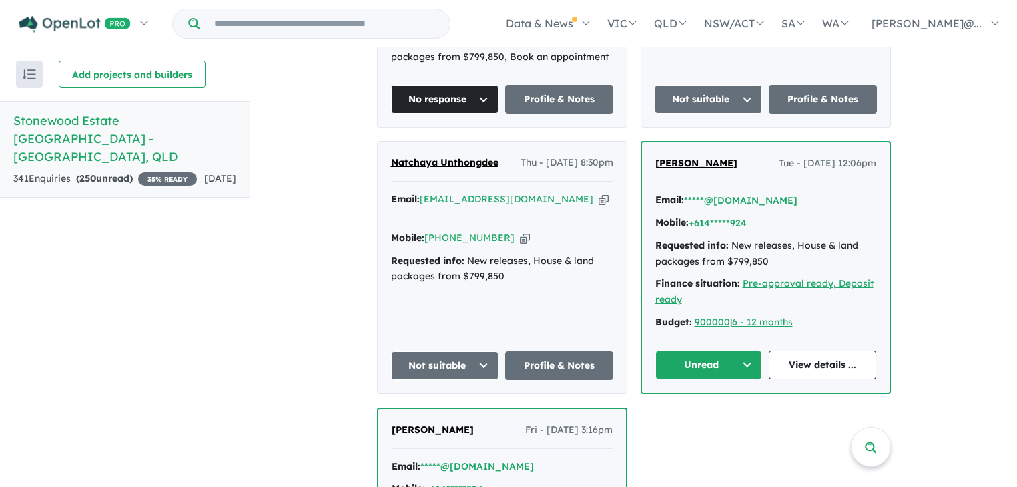
scroll to position [801, 0]
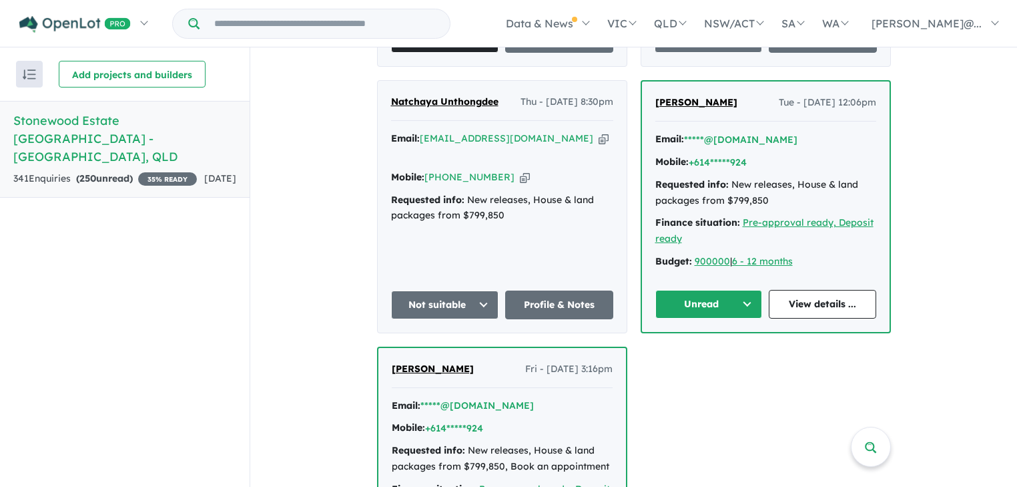
scroll to position [854, 0]
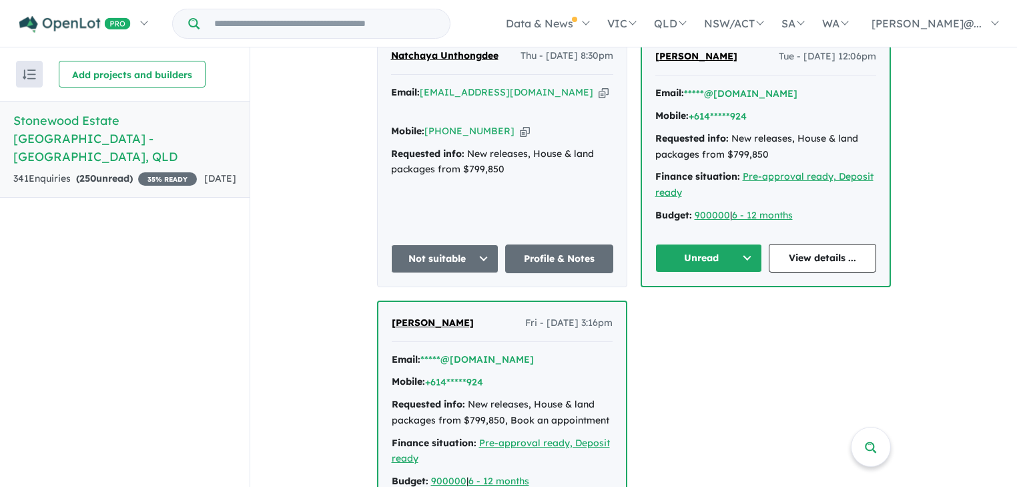
scroll to position [908, 0]
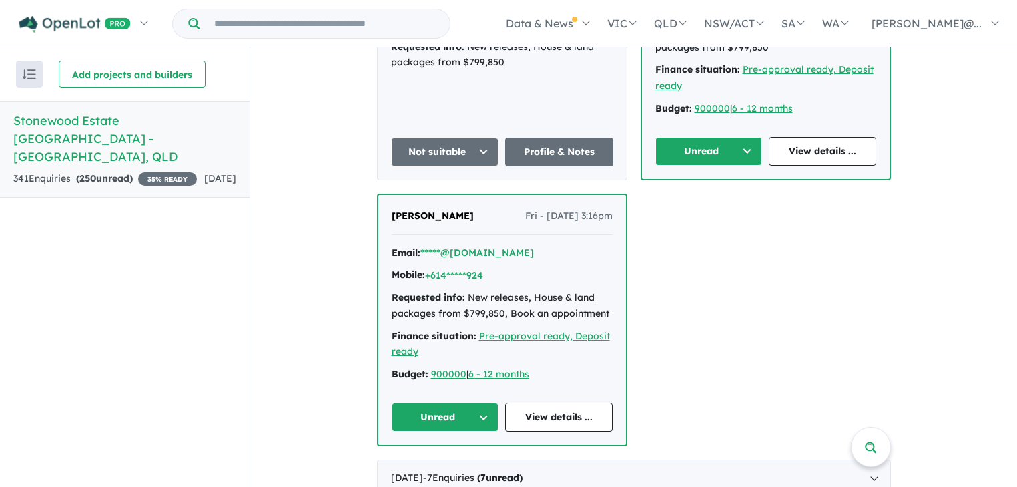
click at [754, 137] on button "Unread" at bounding box center [708, 151] width 107 height 29
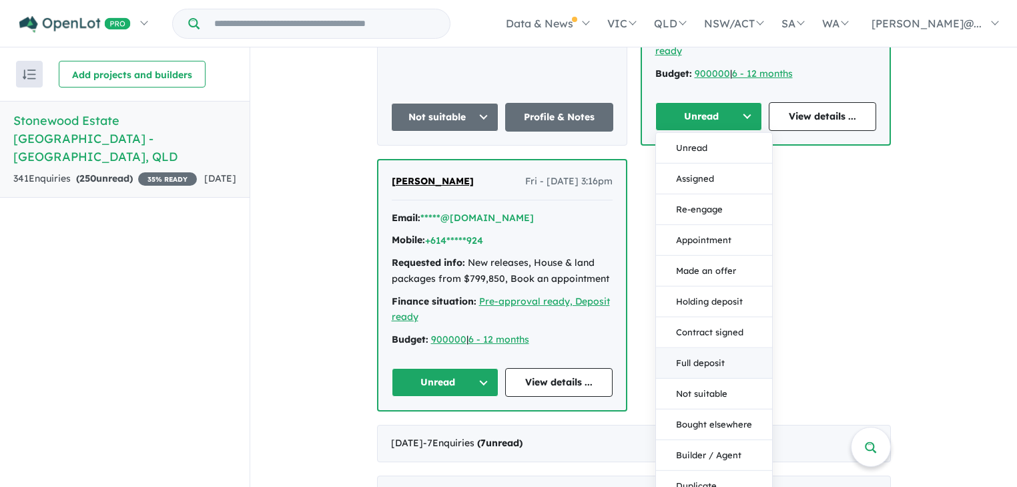
scroll to position [961, 0]
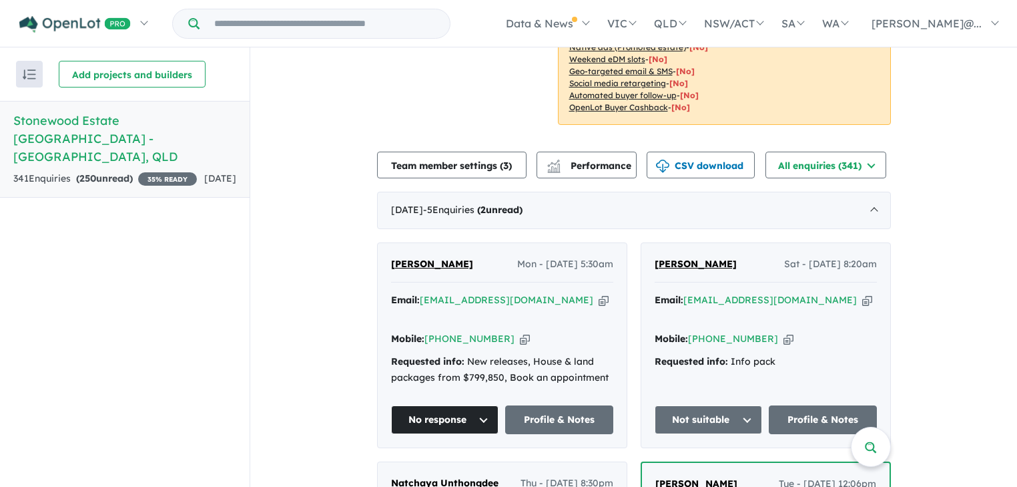
scroll to position [374, 0]
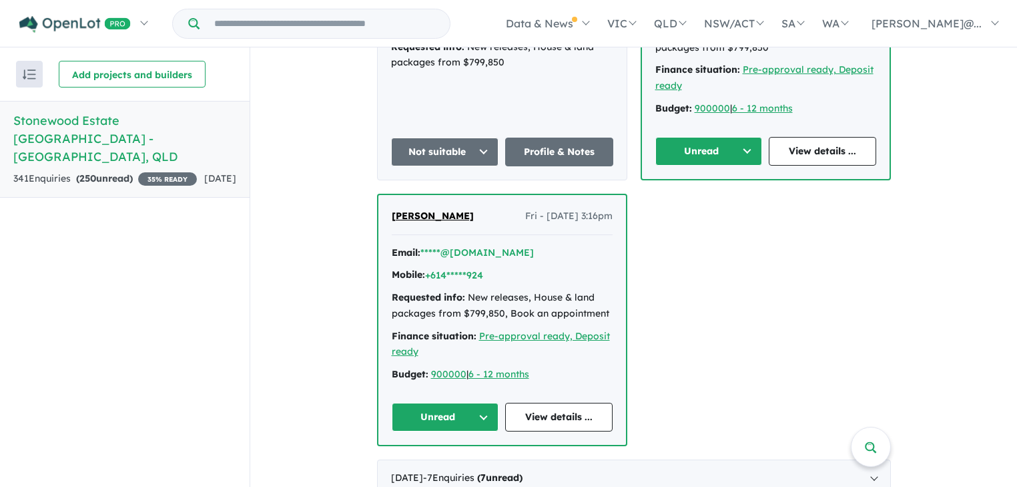
scroll to position [908, 0]
click at [752, 137] on button "Unread" at bounding box center [708, 151] width 107 height 29
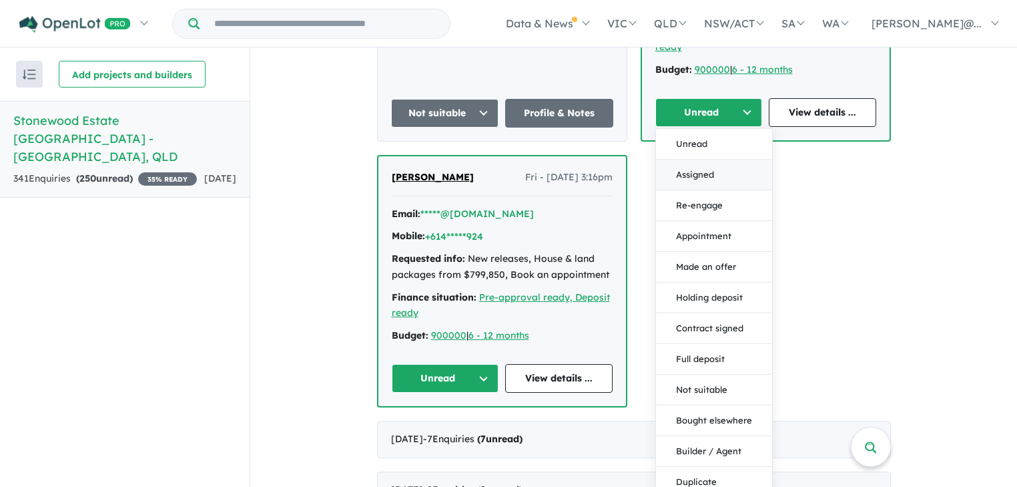
scroll to position [1014, 0]
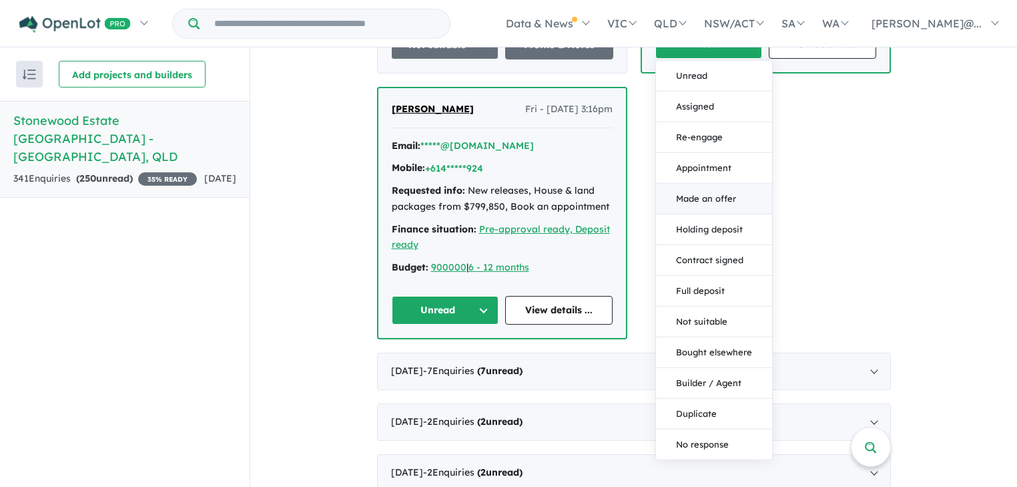
click at [709, 184] on button "Made an offer" at bounding box center [714, 199] width 116 height 31
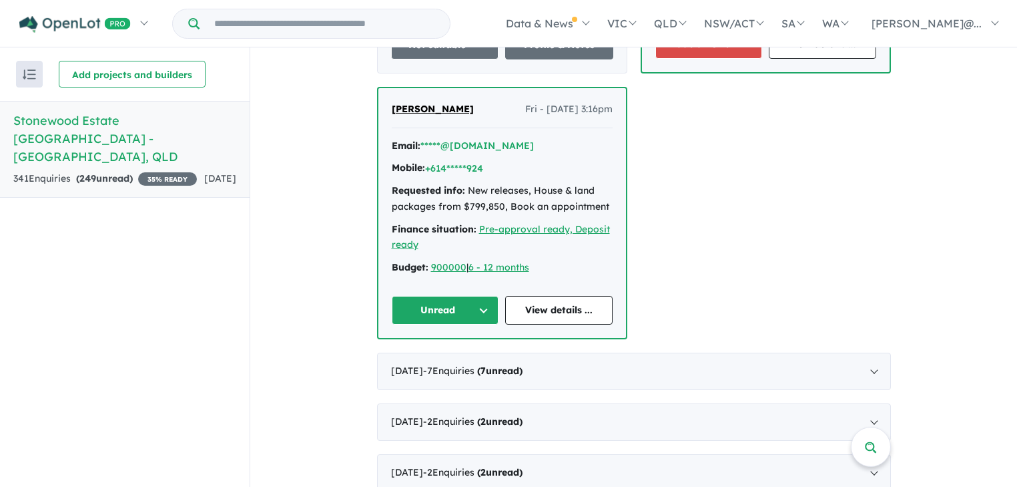
click at [491, 296] on button "Unread" at bounding box center [445, 310] width 107 height 29
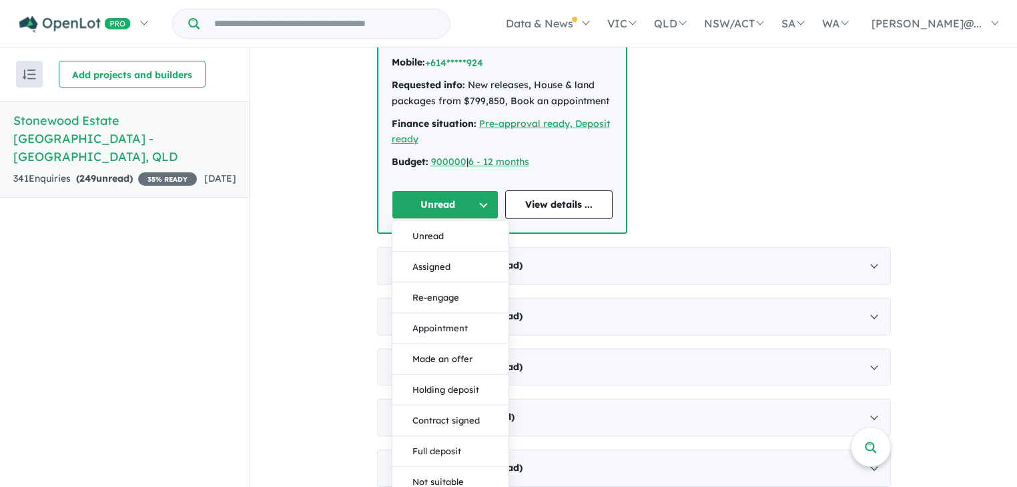
scroll to position [1228, 0]
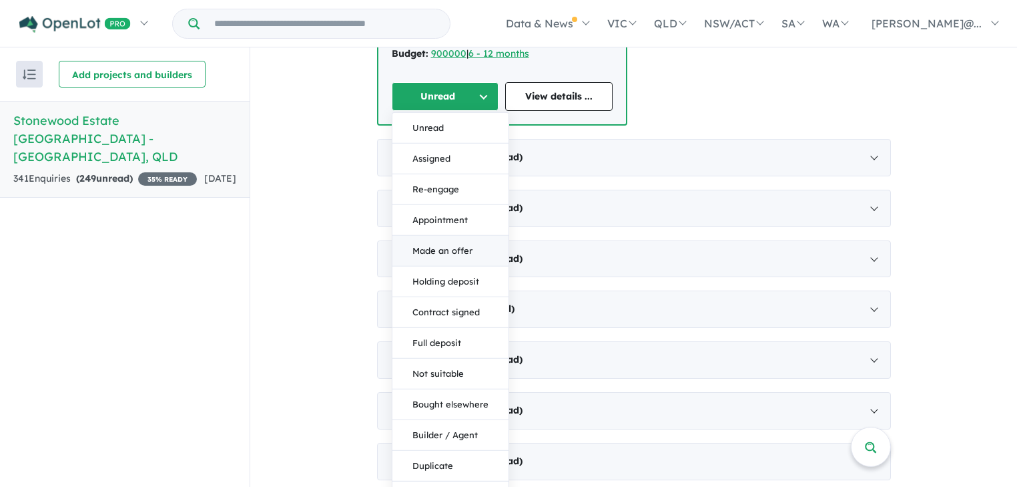
click at [443, 236] on button "Made an offer" at bounding box center [450, 251] width 116 height 31
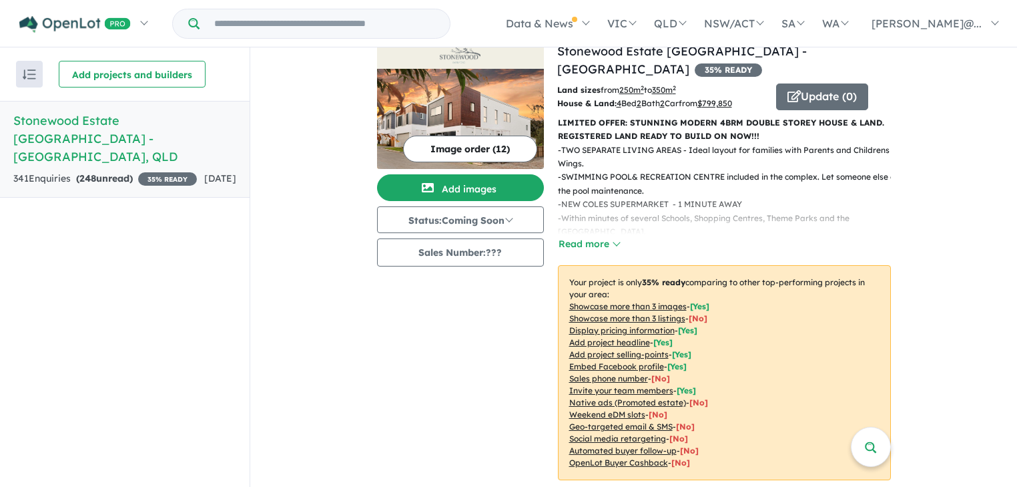
scroll to position [0, 0]
